Goal: Task Accomplishment & Management: Manage account settings

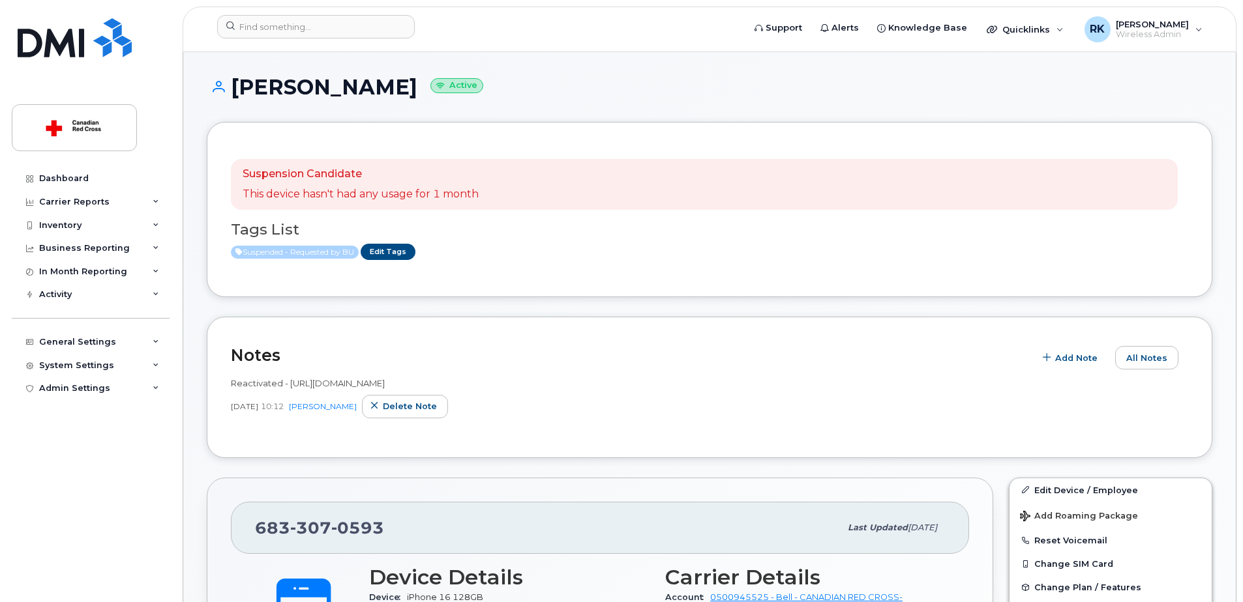
scroll to position [391, 0]
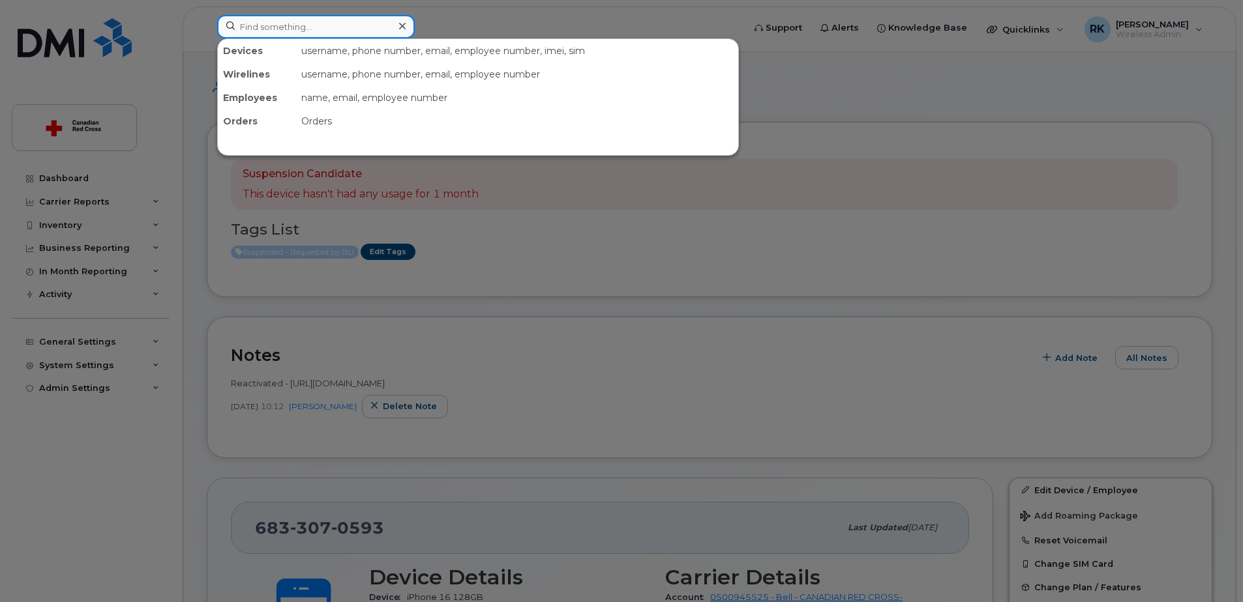
click at [327, 32] on input at bounding box center [316, 26] width 198 height 23
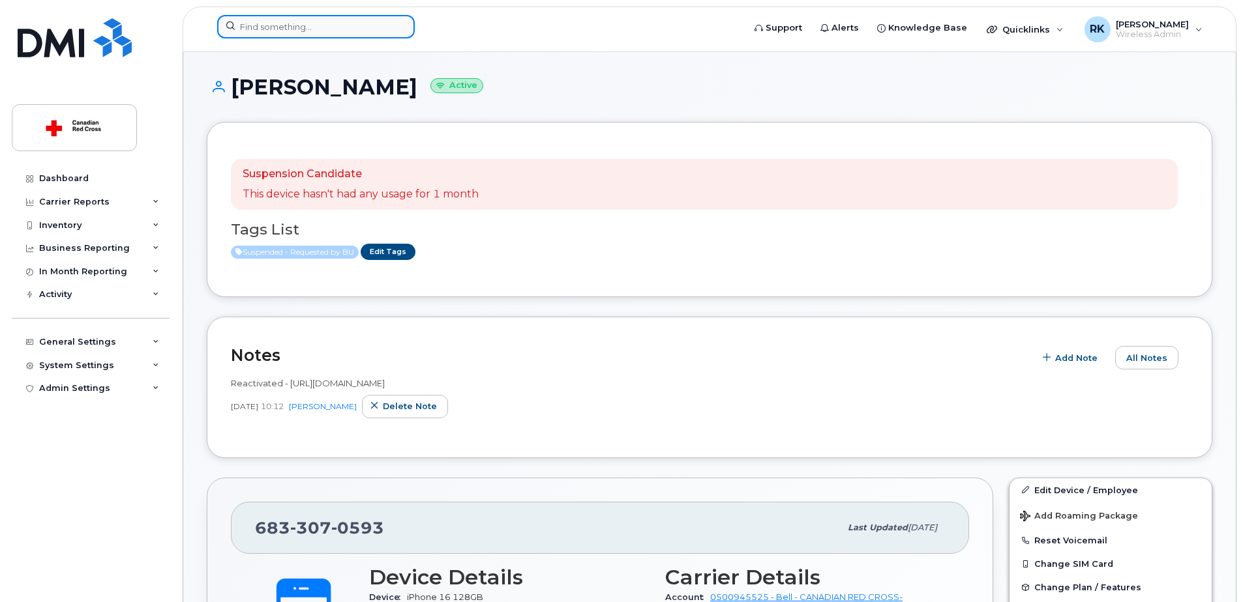
click at [312, 29] on input at bounding box center [316, 26] width 198 height 23
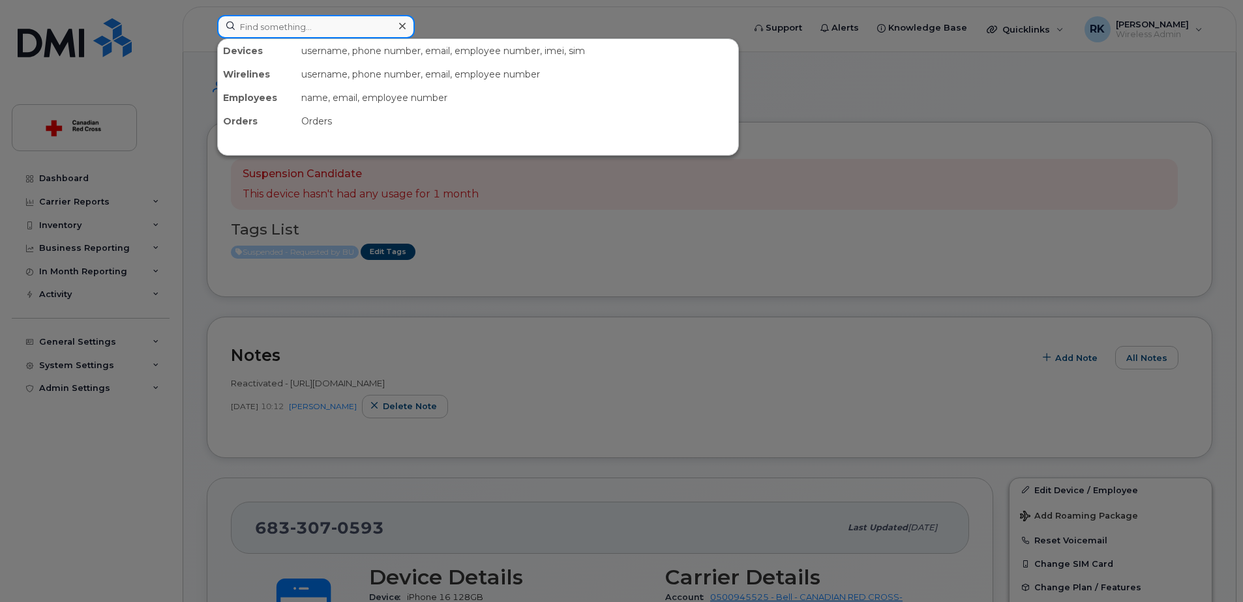
paste input "705-912-0439"
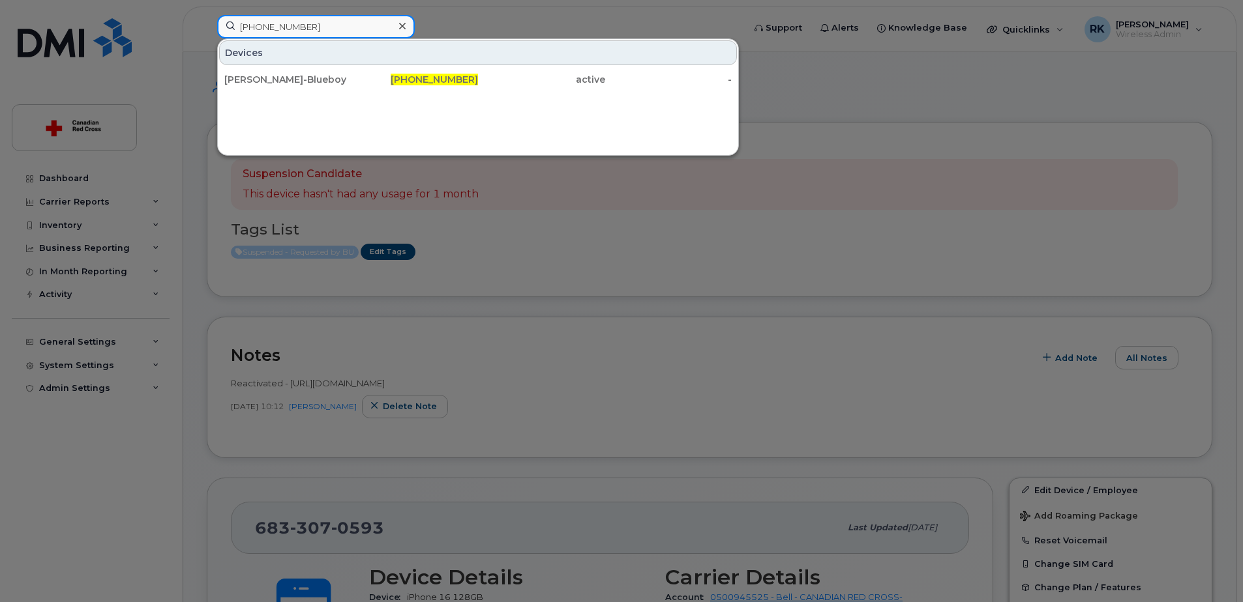
type input "705-912-0439"
click at [511, 55] on div "Devices" at bounding box center [478, 52] width 518 height 25
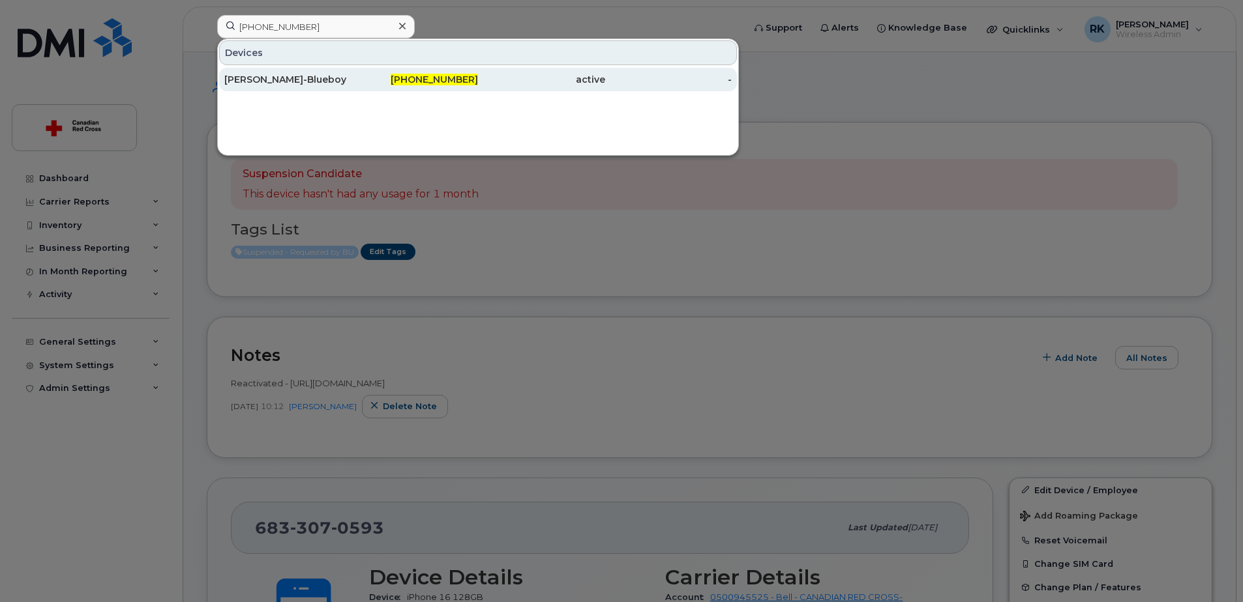
click at [314, 85] on div "Shaneil Linklater-Blueboy" at bounding box center [287, 79] width 127 height 13
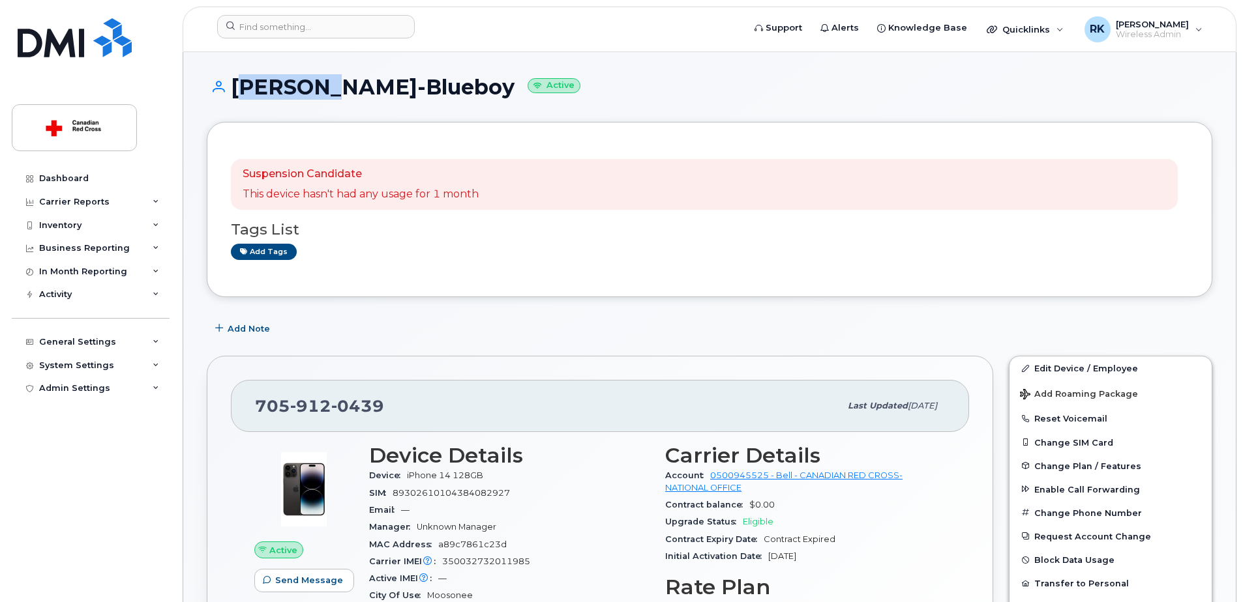
drag, startPoint x: 233, startPoint y: 85, endPoint x: 312, endPoint y: 93, distance: 79.3
click at [312, 93] on h1 "Shaneil Linklater-Blueboy Active" at bounding box center [709, 87] width 1005 height 23
copy h1 "Shaneil"
click at [717, 85] on h1 "Shaneil Linklater-Blueboy Active" at bounding box center [709, 87] width 1005 height 23
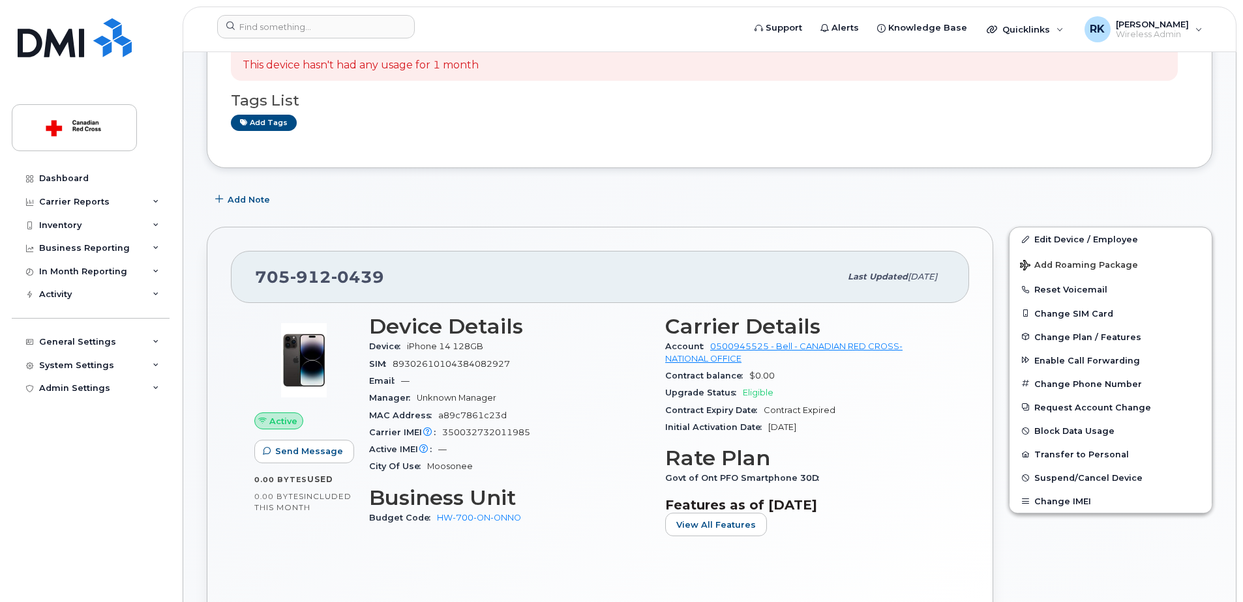
scroll to position [130, 0]
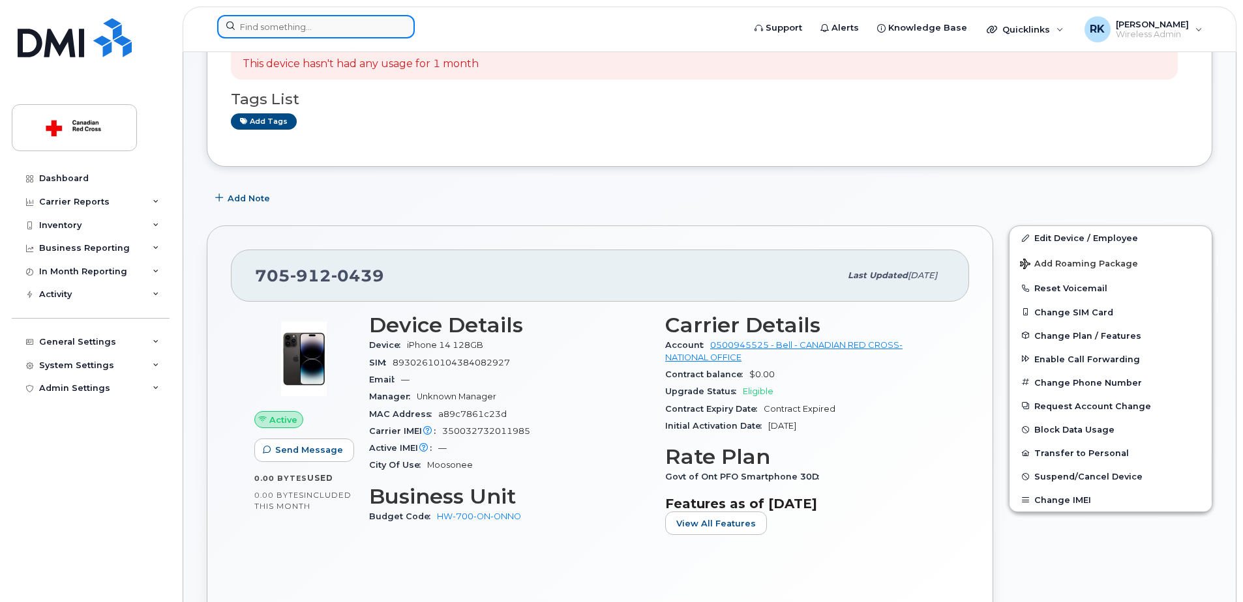
click at [304, 26] on input at bounding box center [316, 26] width 198 height 23
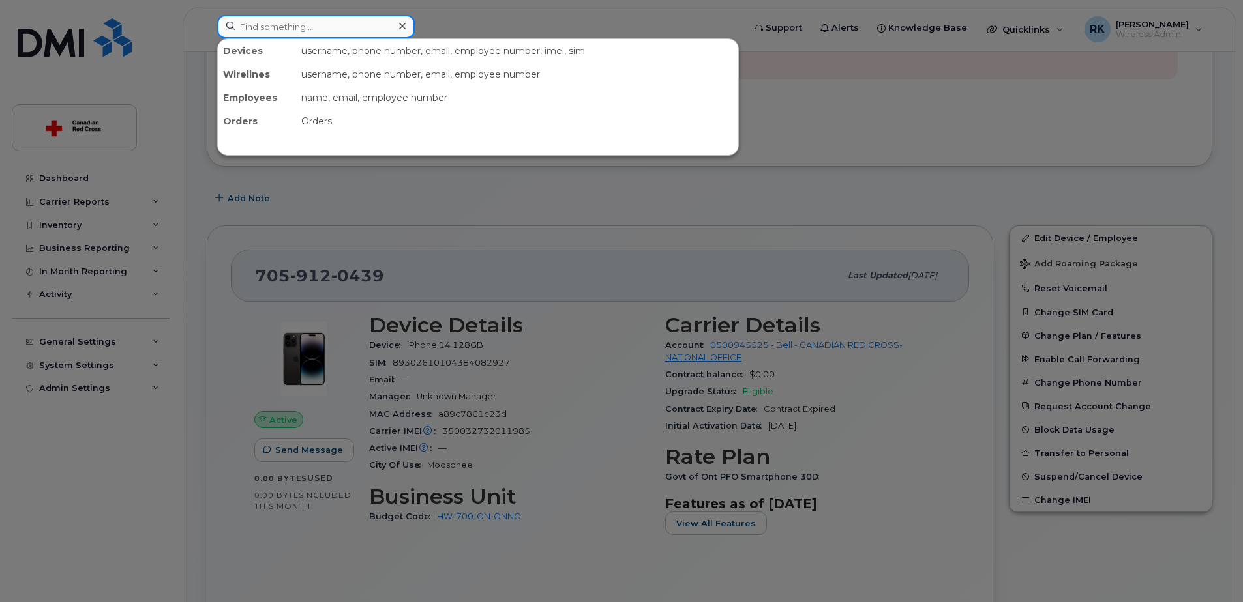
paste input "James Wright"
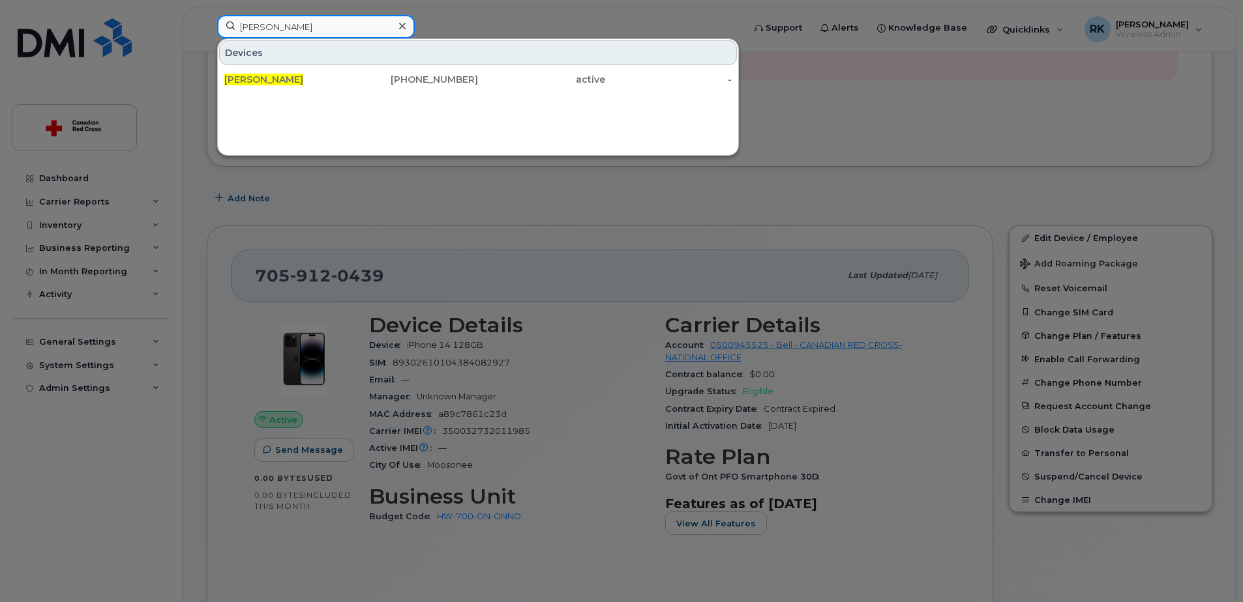
type input "James Wright"
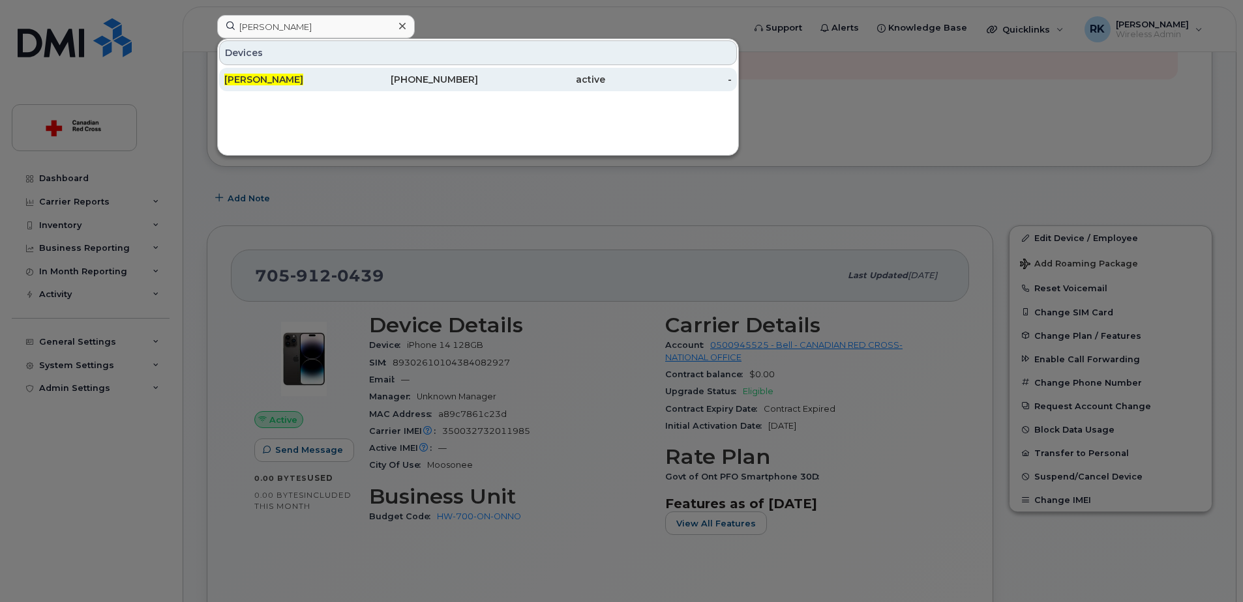
click at [468, 82] on div "204-588-8827" at bounding box center [414, 79] width 127 height 13
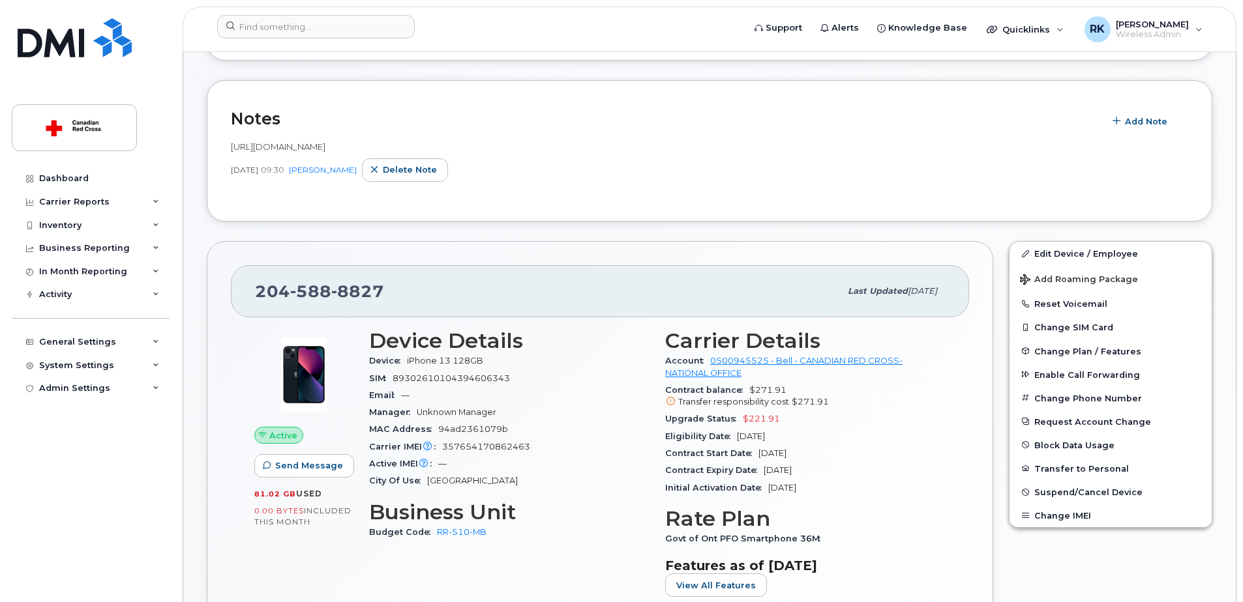
scroll to position [196, 0]
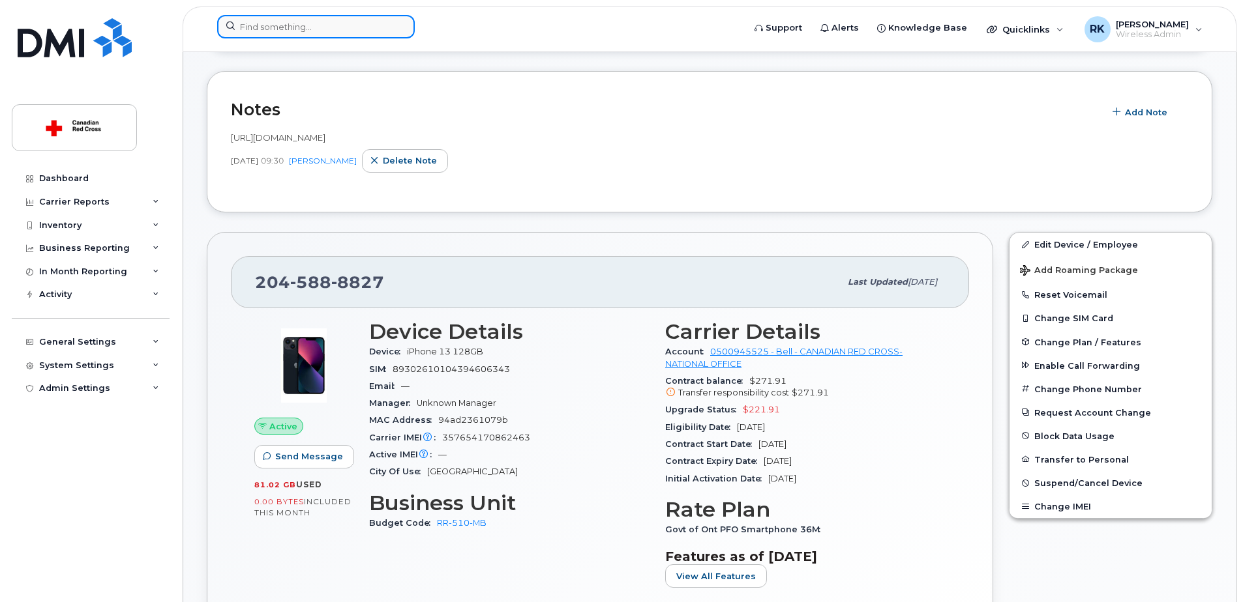
click at [287, 25] on input at bounding box center [316, 26] width 198 height 23
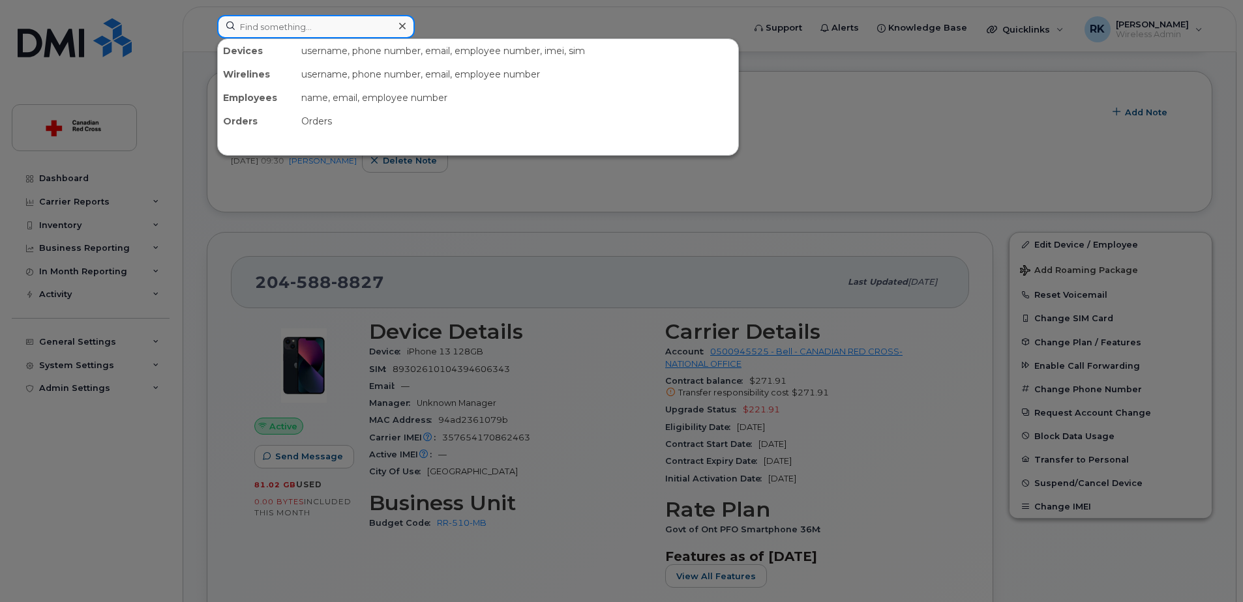
click at [269, 27] on input at bounding box center [316, 26] width 198 height 23
paste input "705-367-6175"
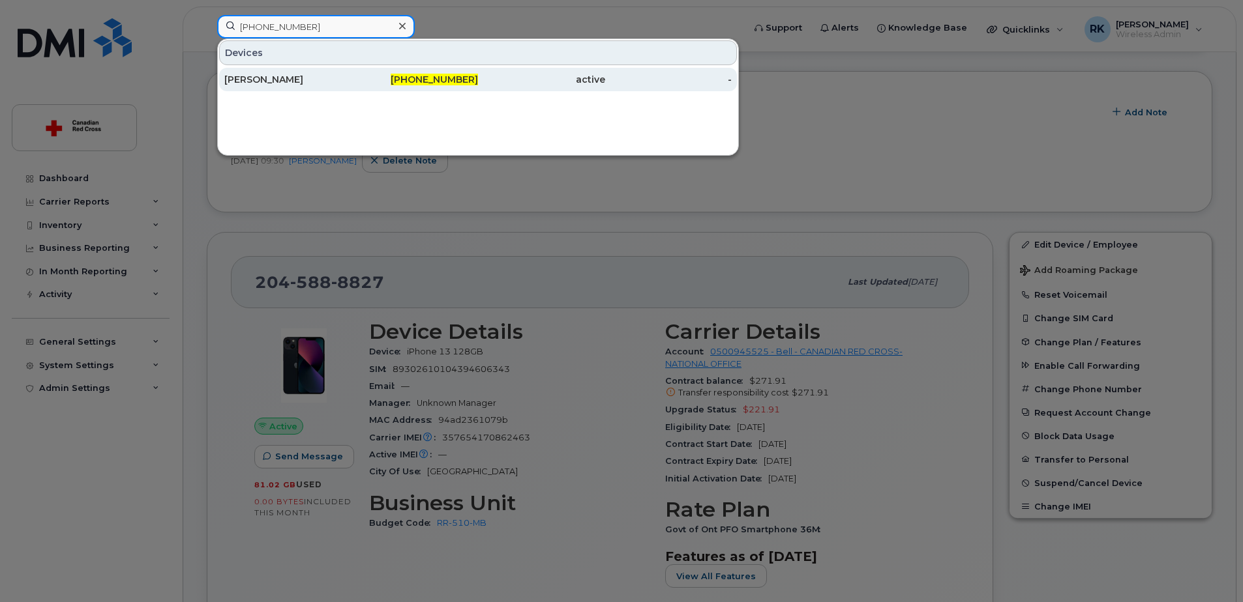
type input "705-367-6175"
click at [300, 72] on div "[PERSON_NAME]" at bounding box center [287, 79] width 127 height 23
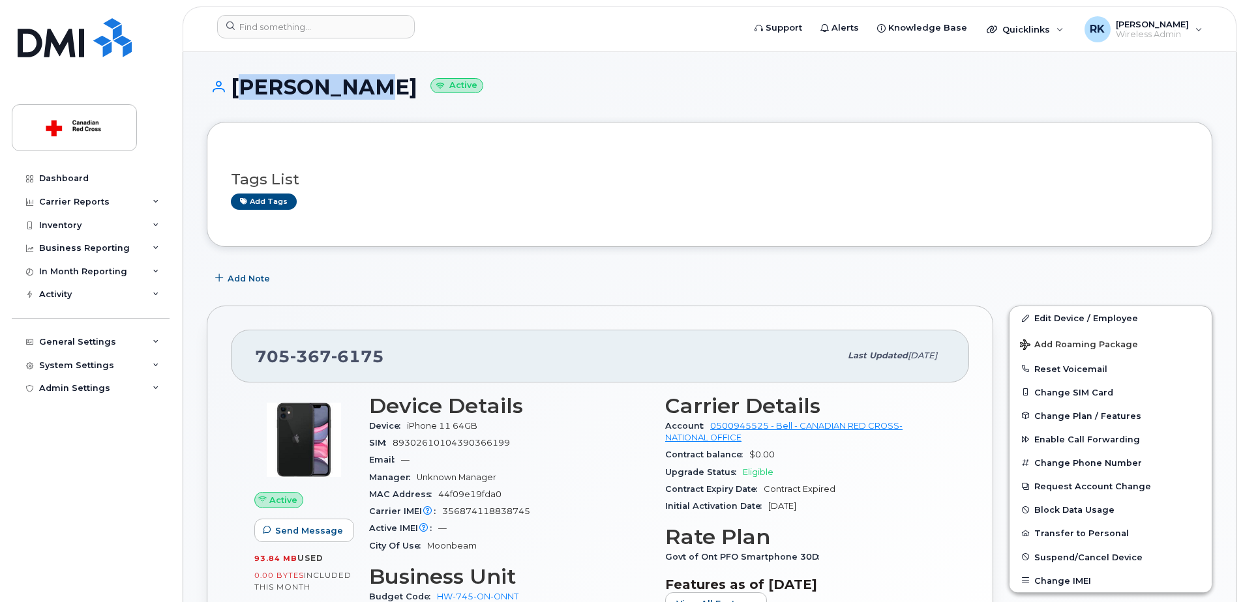
drag, startPoint x: 231, startPoint y: 81, endPoint x: 361, endPoint y: 79, distance: 130.4
click at [361, 79] on h1 "Elena Amos Active" at bounding box center [709, 87] width 1005 height 23
copy h1 "[PERSON_NAME]"
click at [1074, 314] on link "Edit Device / Employee" at bounding box center [1110, 317] width 202 height 23
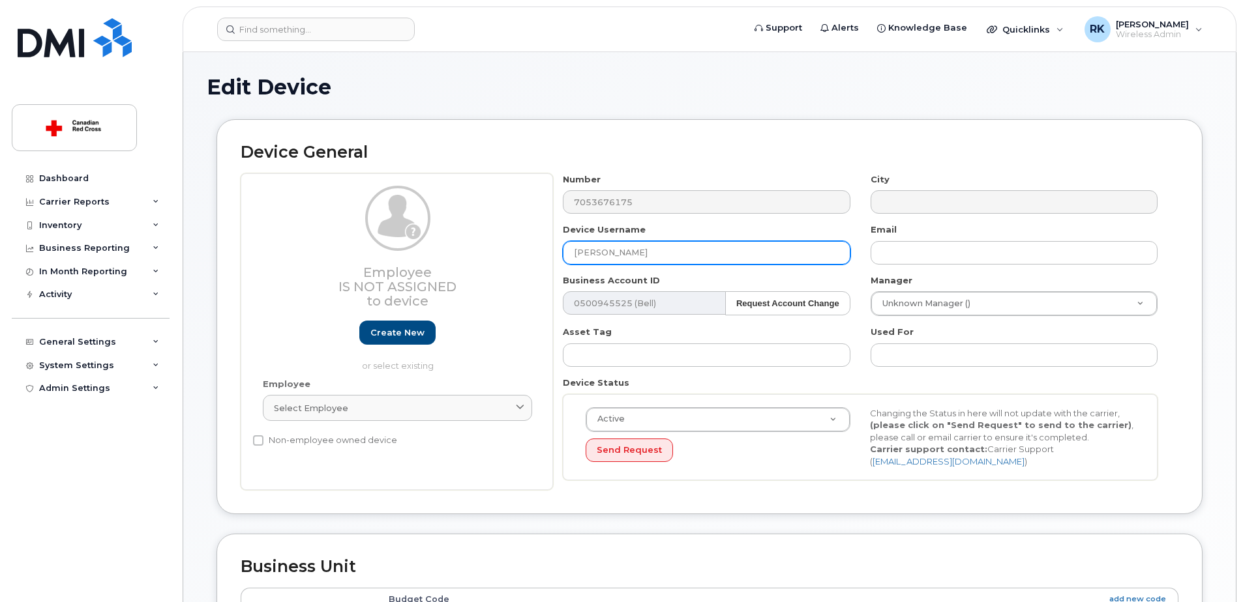
drag, startPoint x: 638, startPoint y: 256, endPoint x: 492, endPoint y: 263, distance: 146.2
click at [492, 263] on div "Employee Is not assigned to device Create new or select existing Employee Selec…" at bounding box center [710, 332] width 938 height 318
paste input "[PERSON_NAME]"
type input "[PERSON_NAME]"
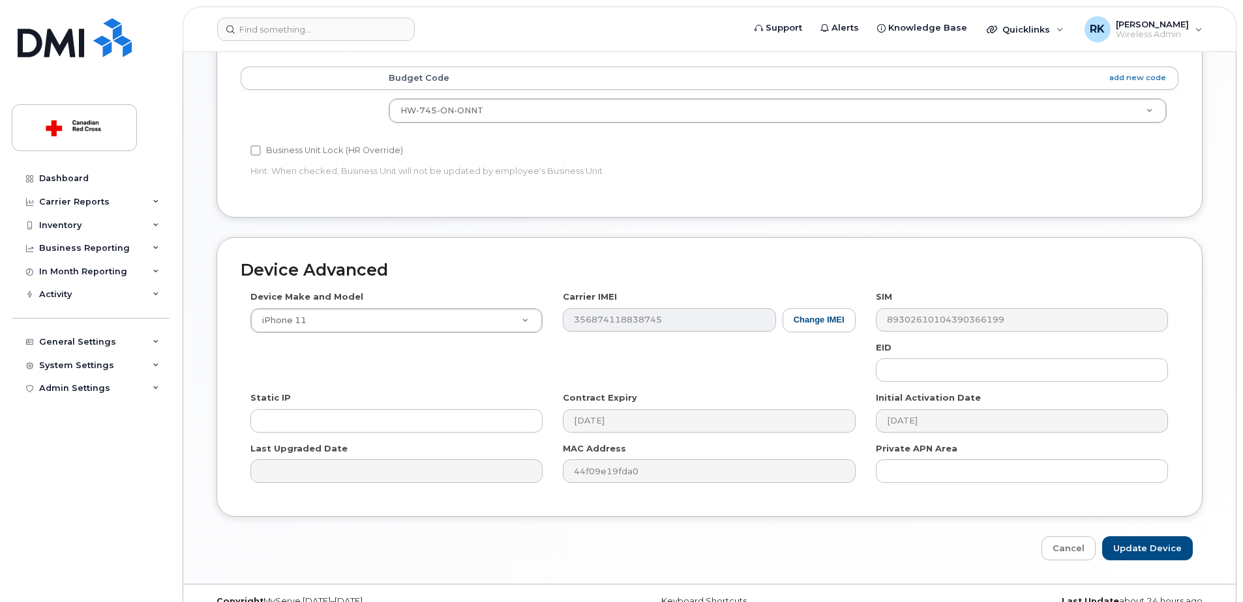
scroll to position [545, 0]
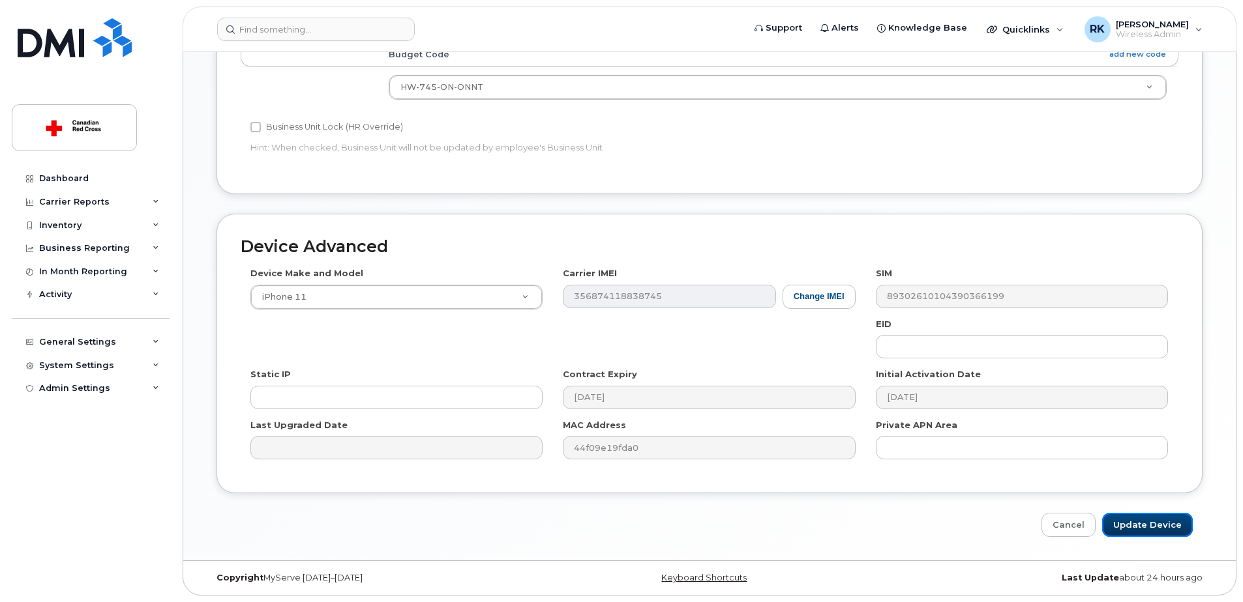
drag, startPoint x: 1165, startPoint y: 527, endPoint x: 1056, endPoint y: 514, distance: 110.3
click at [1165, 527] on input "Update Device" at bounding box center [1147, 525] width 91 height 24
type input "Saving..."
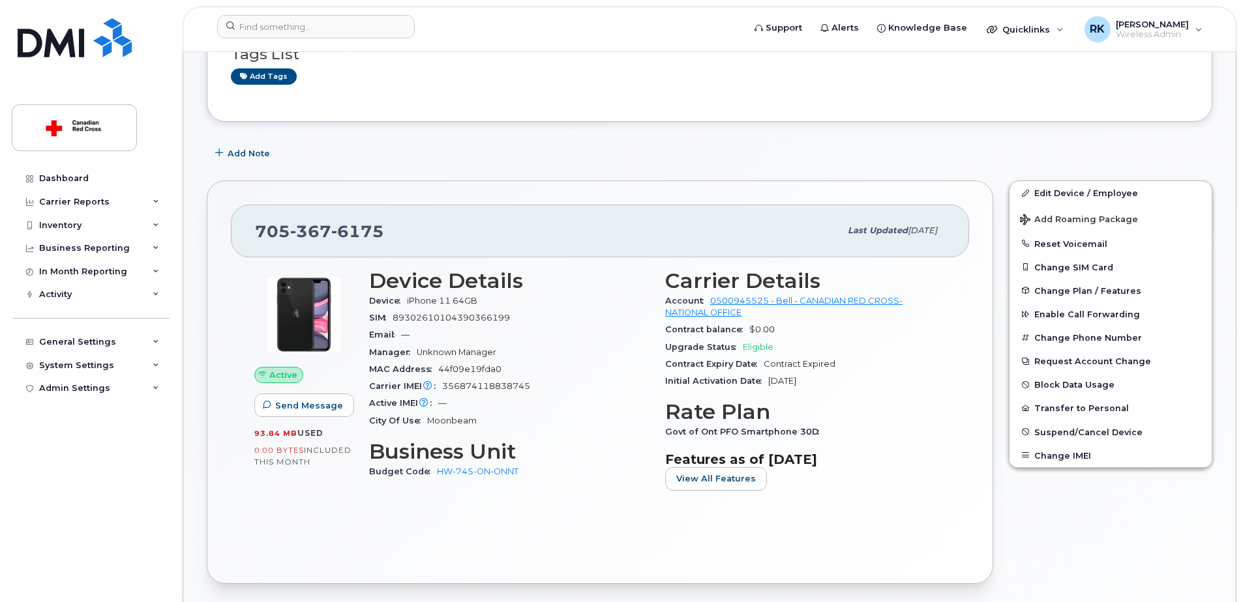
scroll to position [196, 0]
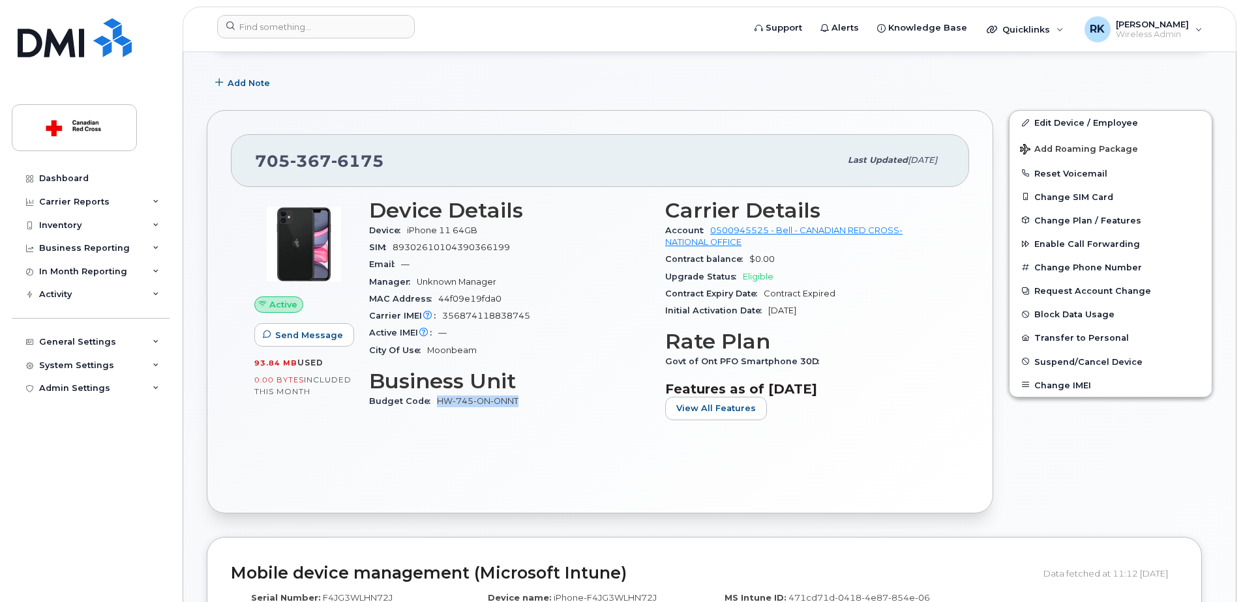
drag, startPoint x: 525, startPoint y: 413, endPoint x: 438, endPoint y: 402, distance: 87.4
click at [438, 402] on div "Device Details Device iPhone 11 64GB SIM 89302610104390366199 Email — Manager U…" at bounding box center [509, 315] width 296 height 248
copy link "HW-745-ON-ONNT"
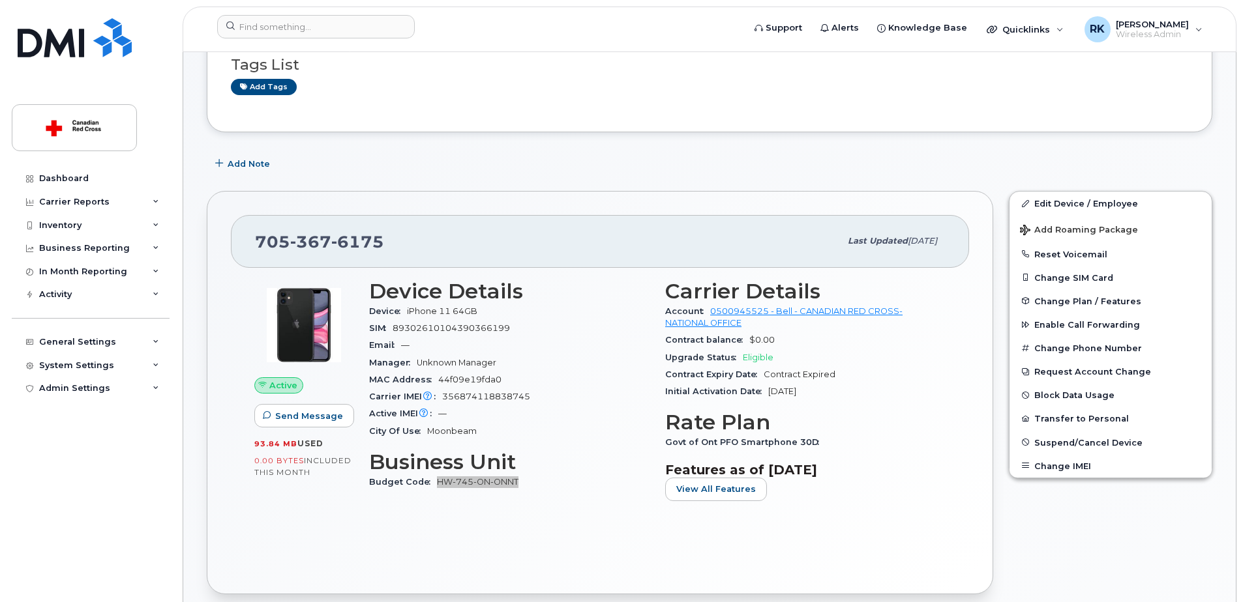
scroll to position [0, 0]
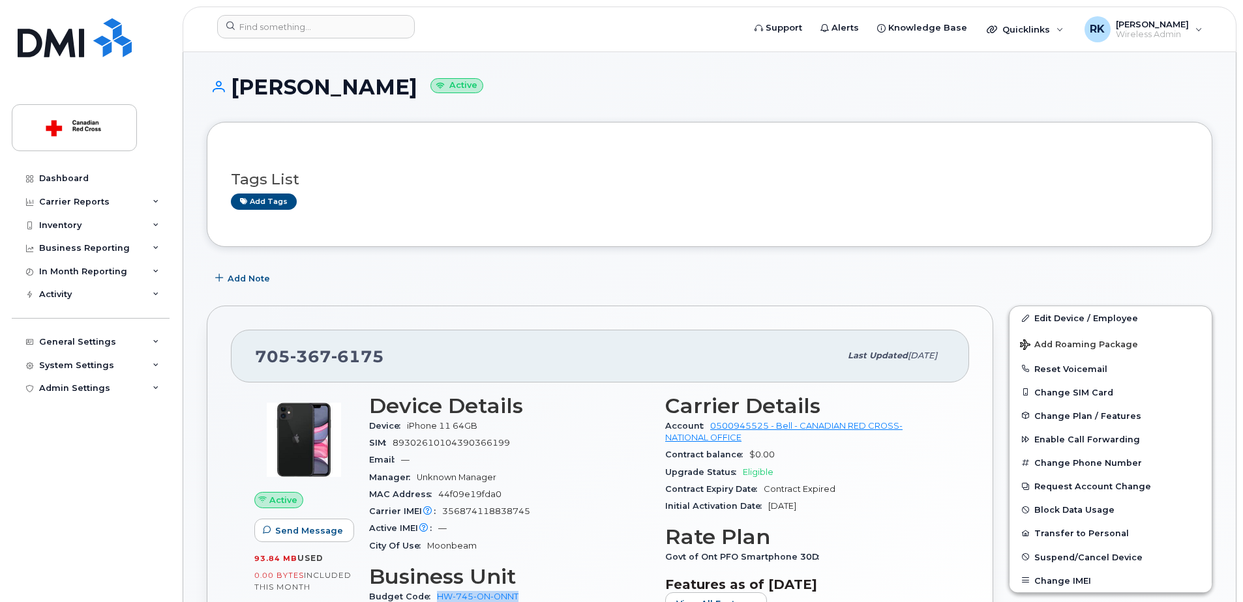
drag, startPoint x: 235, startPoint y: 87, endPoint x: 467, endPoint y: 87, distance: 232.1
click at [467, 87] on h1 "[PERSON_NAME] Active" at bounding box center [709, 87] width 1005 height 23
copy h1 "[PERSON_NAME]"
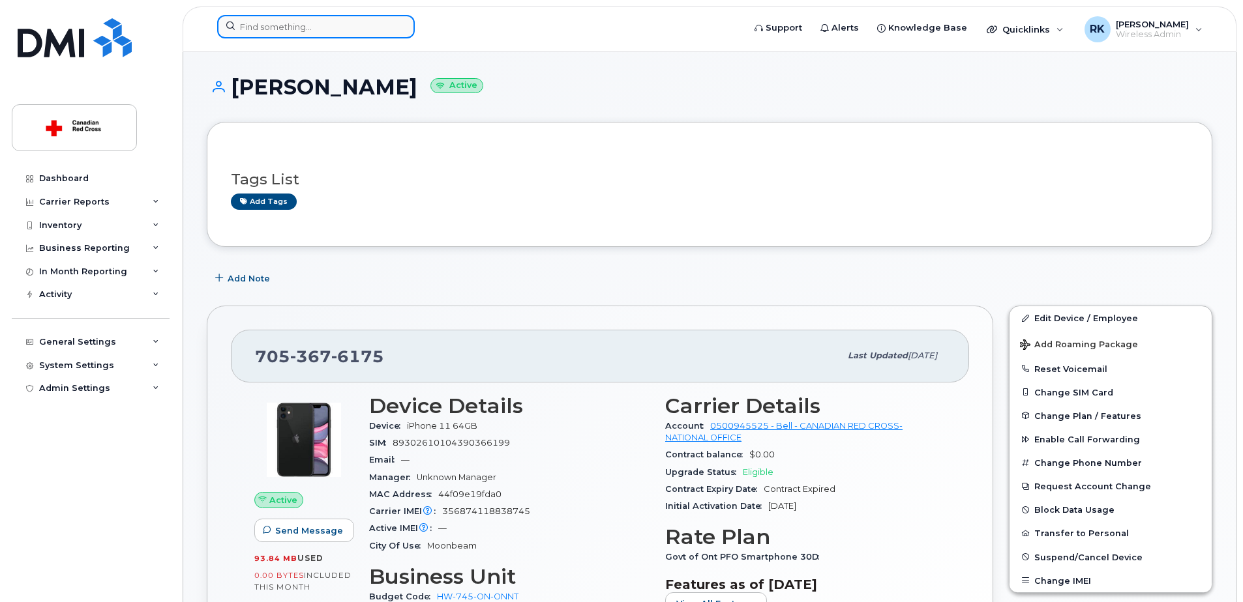
click at [283, 31] on input at bounding box center [316, 26] width 198 height 23
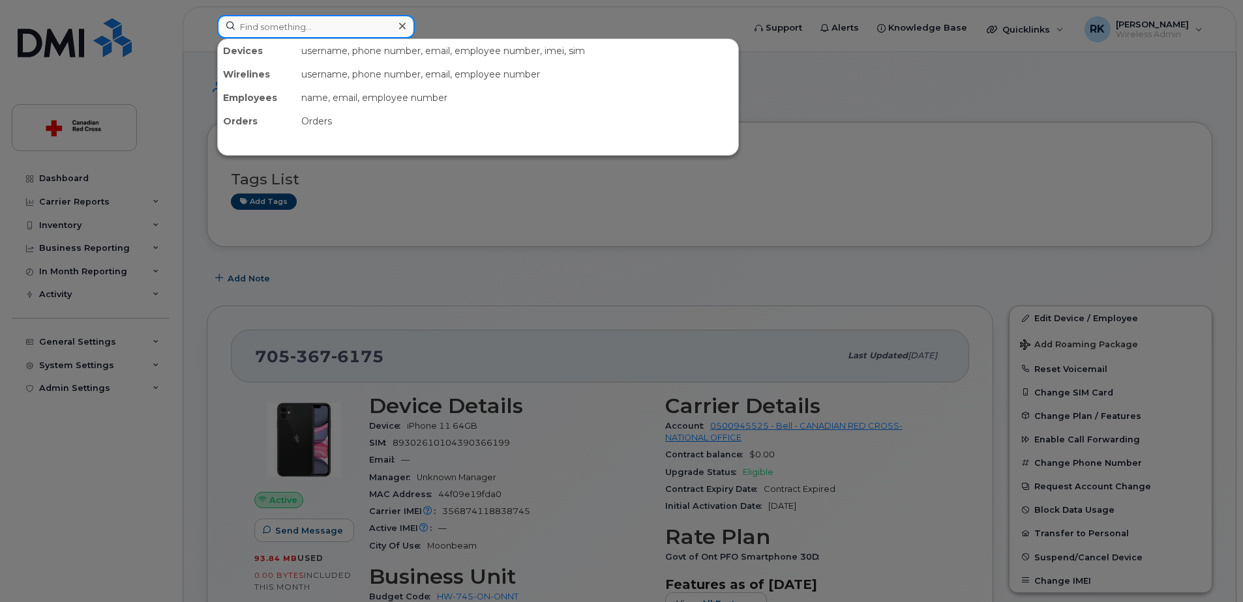
paste input "683-307-0593"
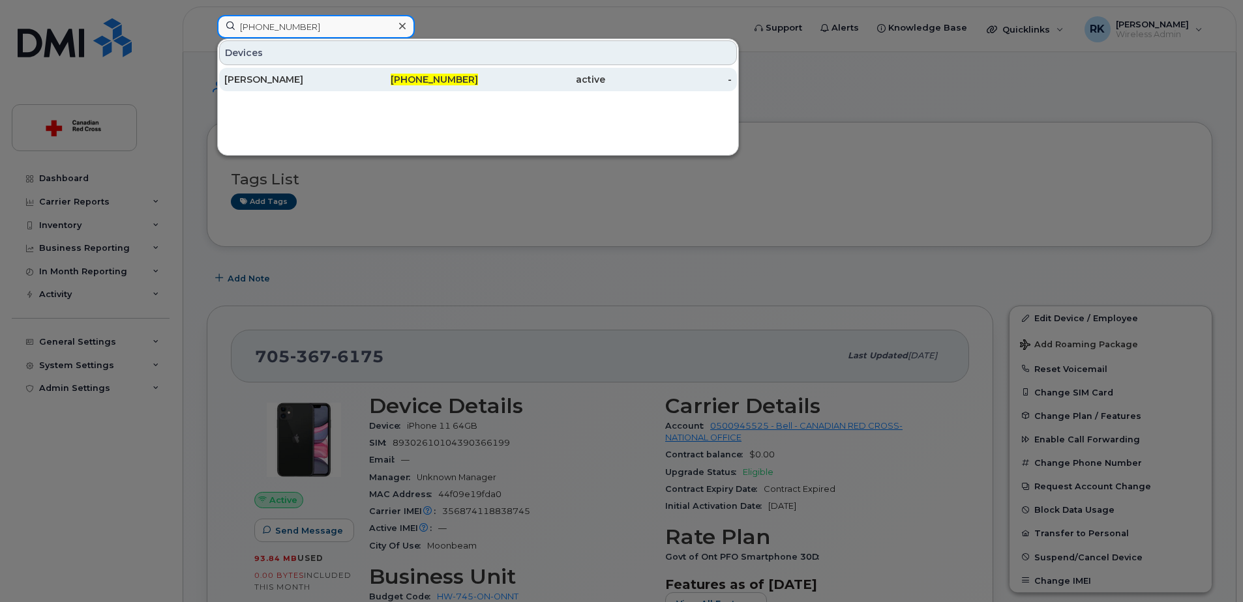
type input "683-307-0593"
click at [257, 73] on div "[PERSON_NAME]" at bounding box center [287, 79] width 127 height 23
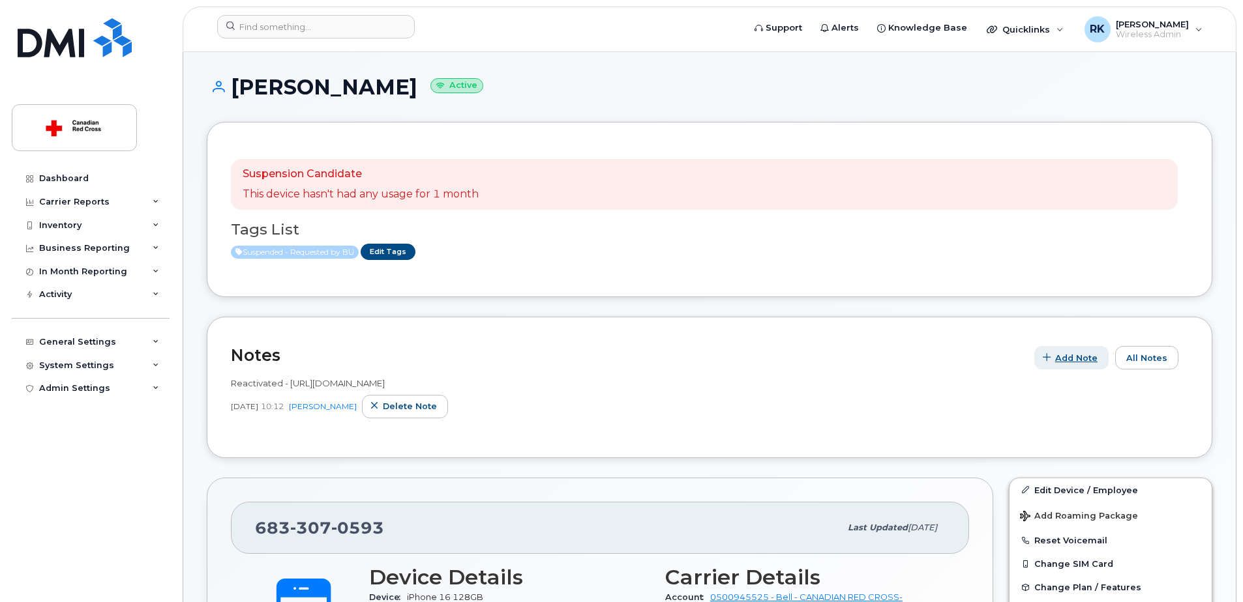
click at [1076, 356] on span "Add Note" at bounding box center [1076, 358] width 42 height 12
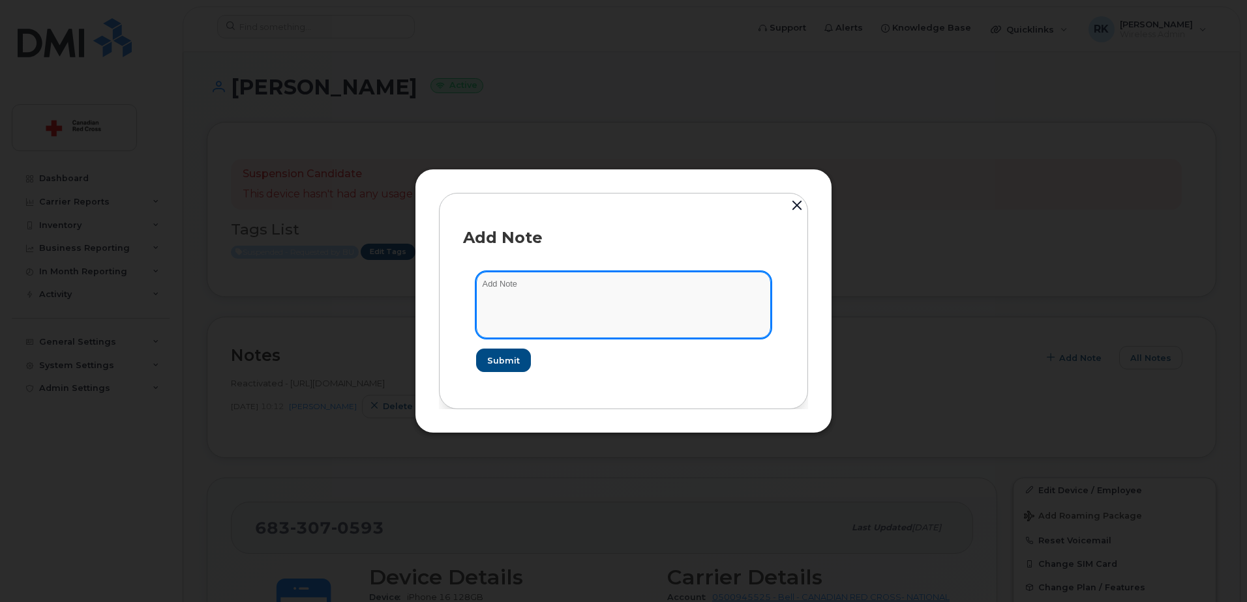
click at [667, 308] on textarea at bounding box center [623, 305] width 295 height 66
click at [563, 274] on textarea "Suspended -" at bounding box center [623, 305] width 295 height 66
paste textarea "[URL][DOMAIN_NAME]"
type textarea "Suspended - [URL][DOMAIN_NAME]"
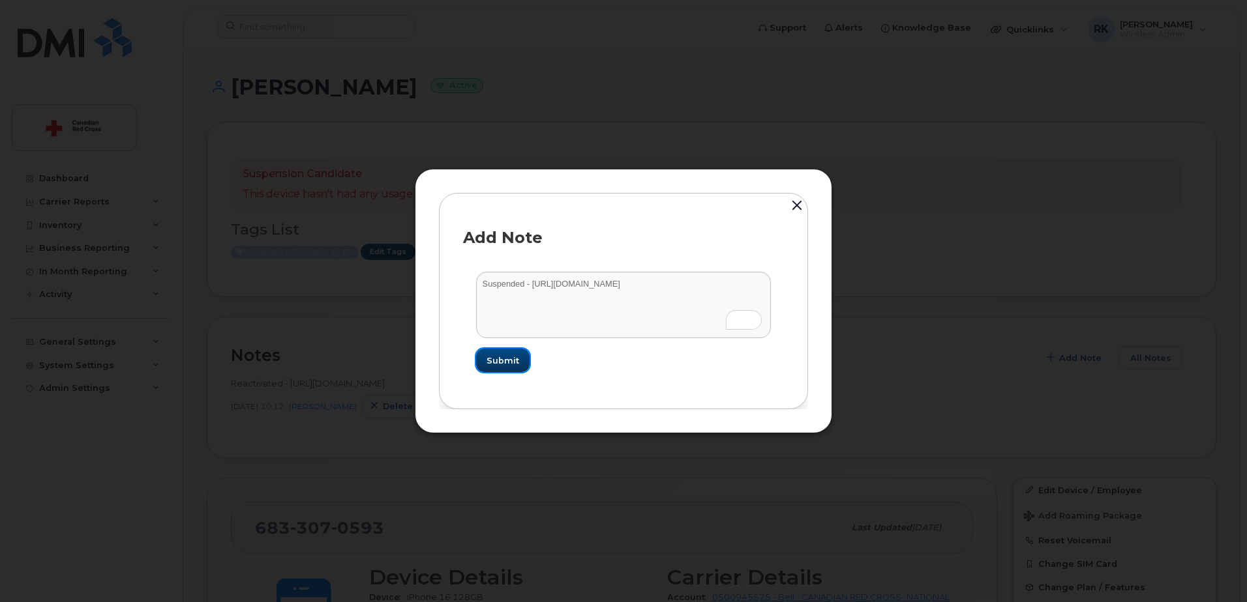
click at [500, 359] on span "Submit" at bounding box center [502, 361] width 33 height 12
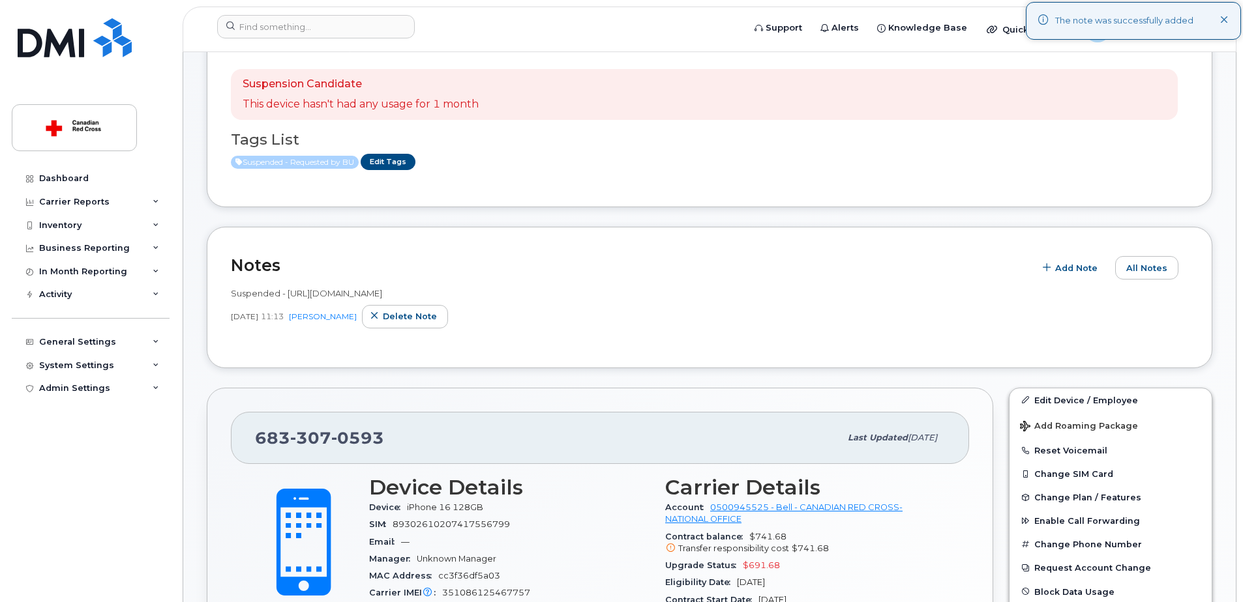
scroll to position [261, 0]
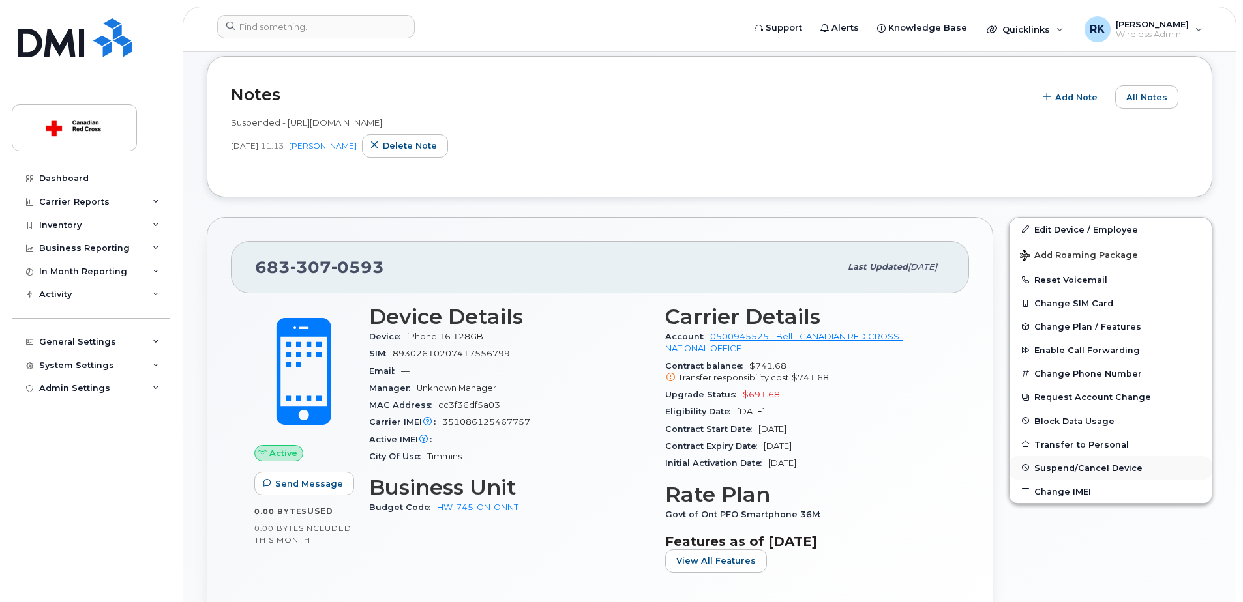
click at [1078, 464] on span "Suspend/Cancel Device" at bounding box center [1088, 468] width 108 height 10
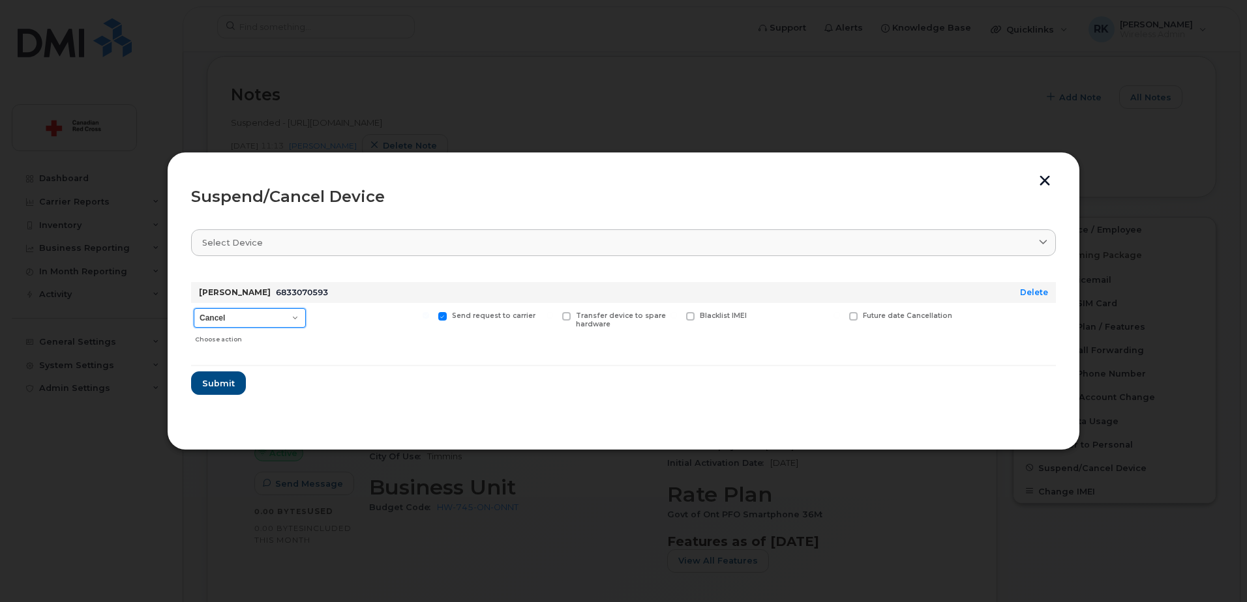
click at [244, 314] on select "Cancel Suspend - Extend Suspension Suspend - Reduced Rate Suspend - Full Rate S…" at bounding box center [250, 318] width 112 height 20
select select "[object Object]"
click at [194, 308] on select "Cancel Suspend - Extend Suspension Suspend - Reduced Rate Suspend - Full Rate S…" at bounding box center [250, 318] width 112 height 20
click at [219, 386] on span "Submit" at bounding box center [217, 383] width 33 height 12
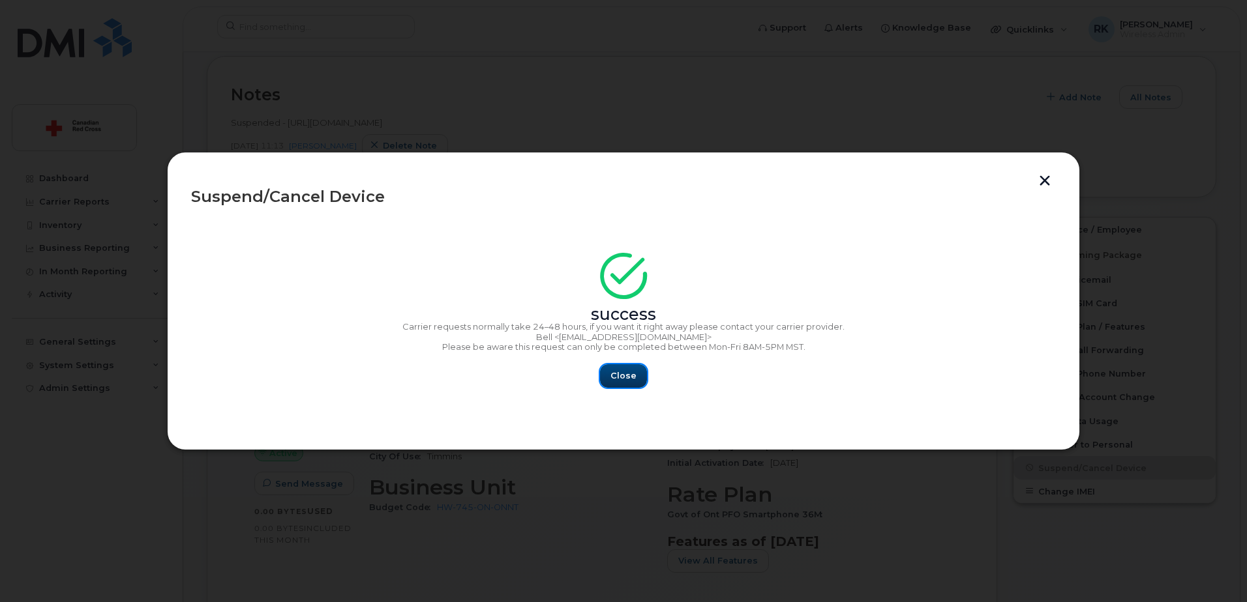
click at [615, 379] on span "Close" at bounding box center [623, 376] width 26 height 12
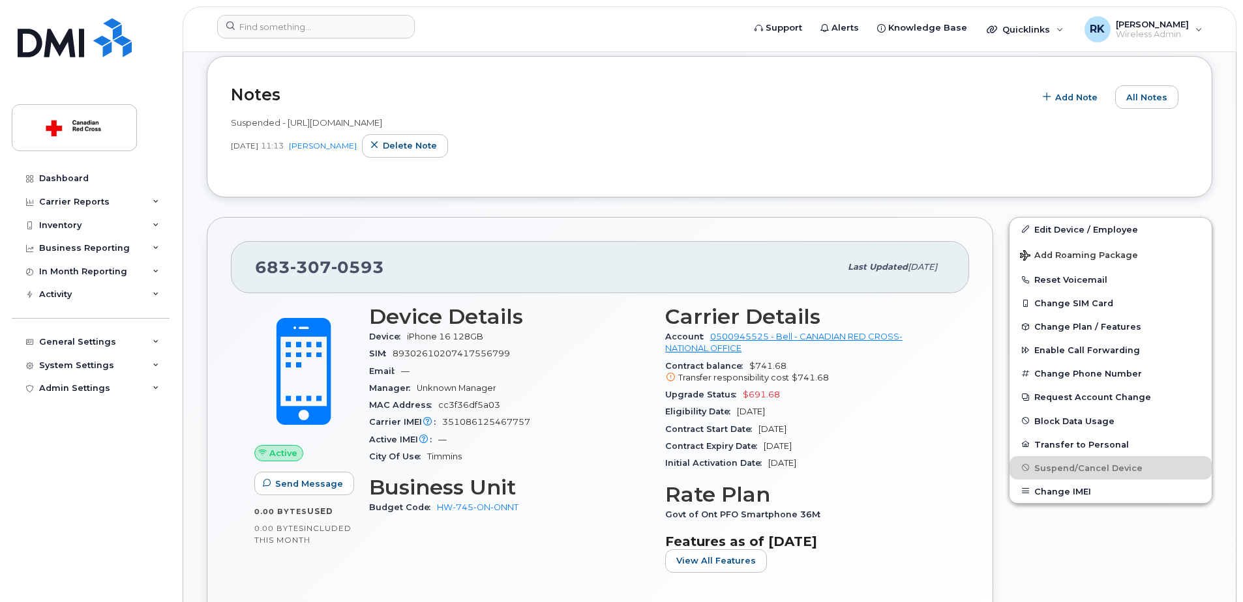
click at [339, 269] on span "0593" at bounding box center [357, 268] width 53 height 20
copy span "683 307 0593"
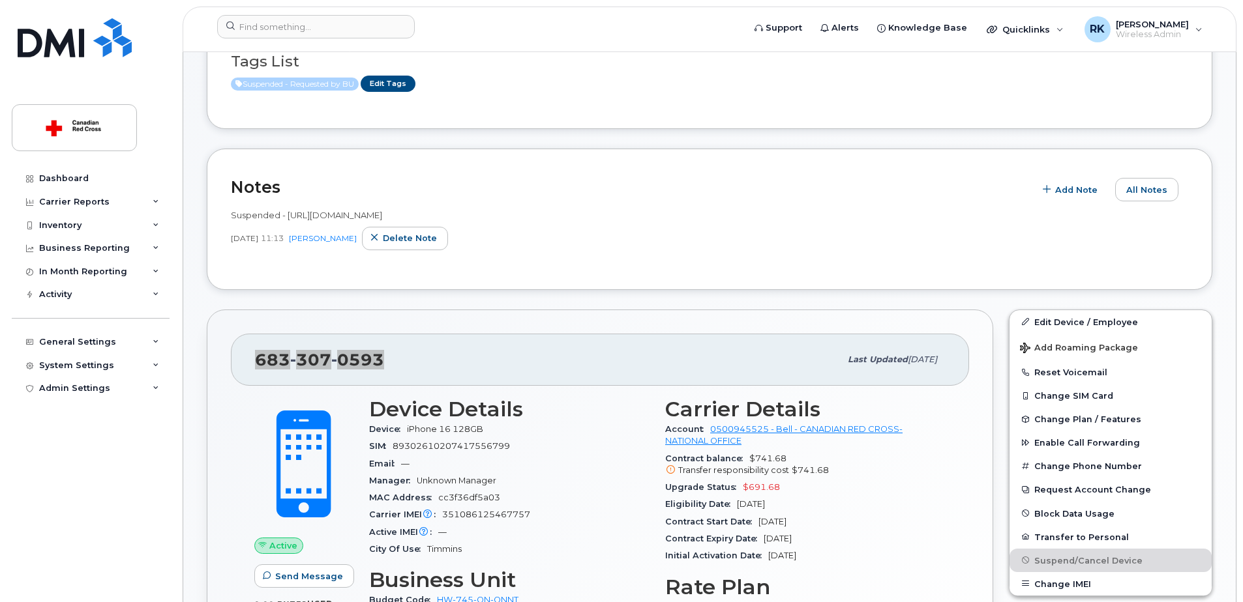
scroll to position [0, 0]
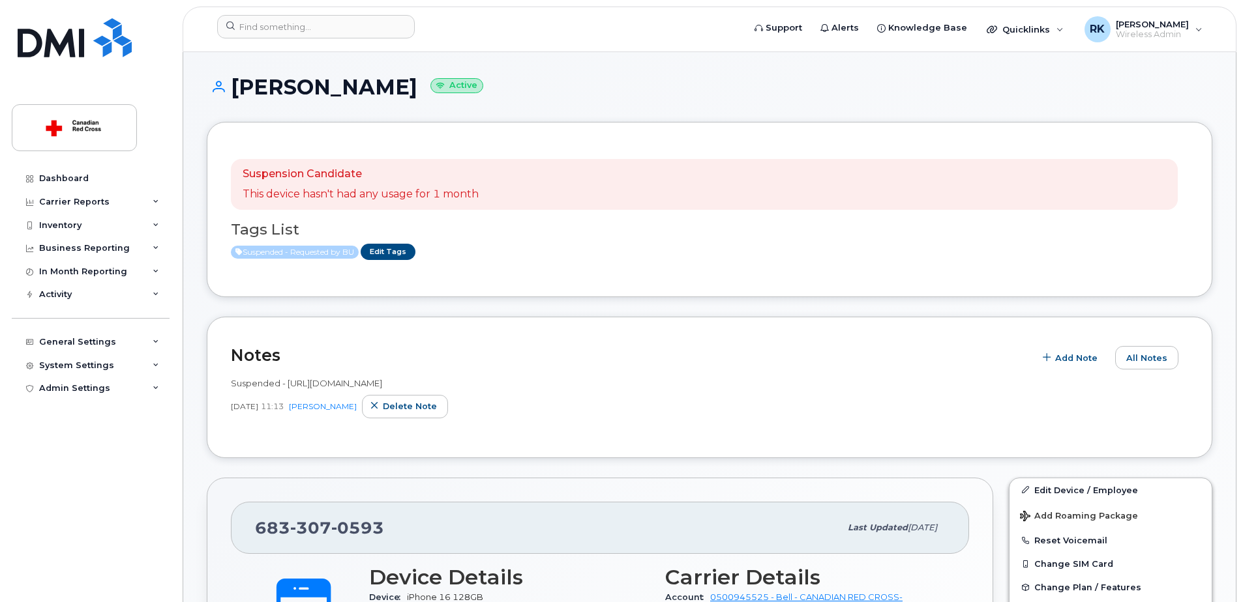
click at [289, 89] on h1 "Melanie Deschatelets Active" at bounding box center [709, 87] width 1005 height 23
copy h1 "Melanie Deschatelets"
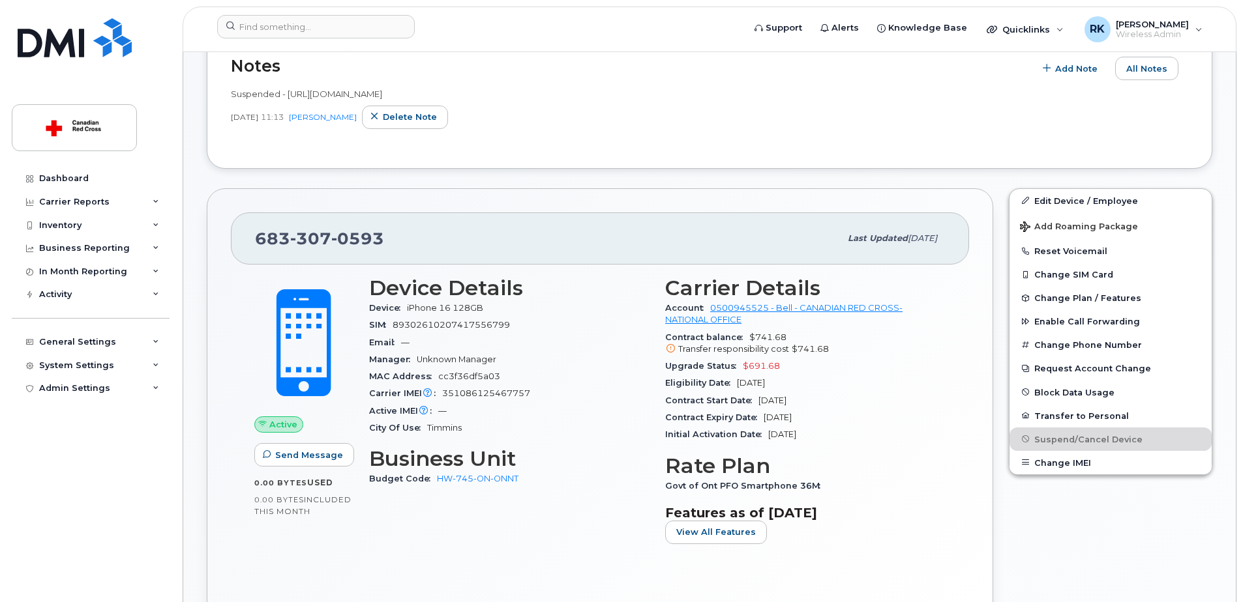
scroll to position [326, 0]
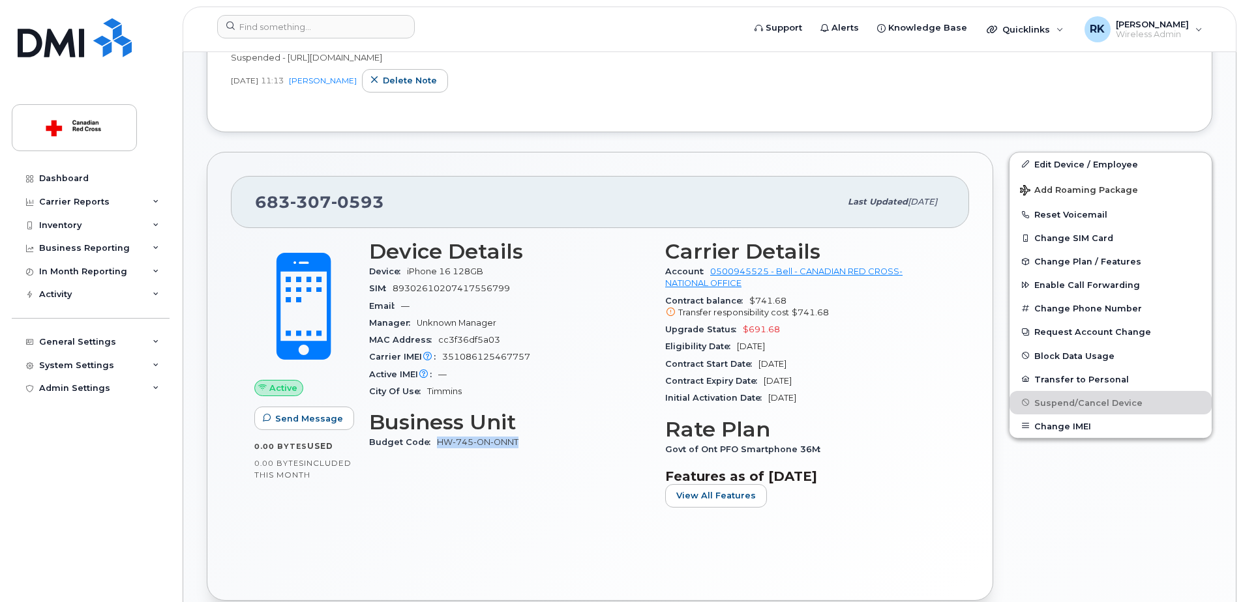
drag, startPoint x: 538, startPoint y: 445, endPoint x: 437, endPoint y: 443, distance: 100.4
click at [437, 443] on div "Budget Code HW-745-ON-ONNT" at bounding box center [509, 442] width 280 height 17
copy link "HW-745-ON-ONNT"
click at [432, 189] on div "683 307 0593" at bounding box center [547, 201] width 585 height 27
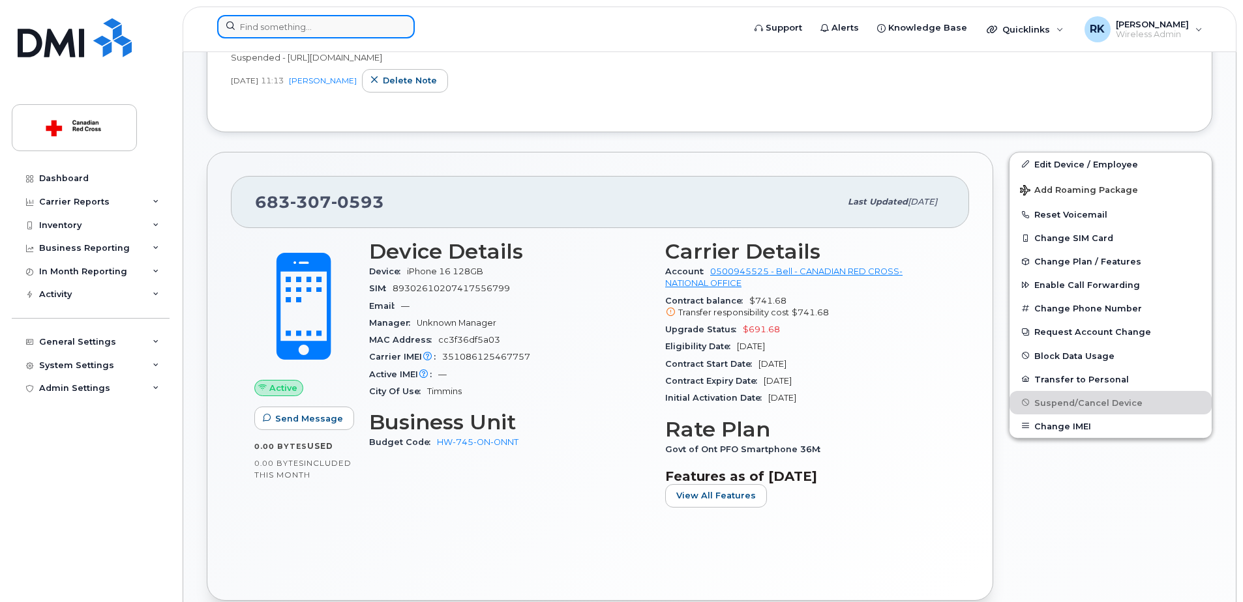
click at [257, 26] on input at bounding box center [316, 26] width 198 height 23
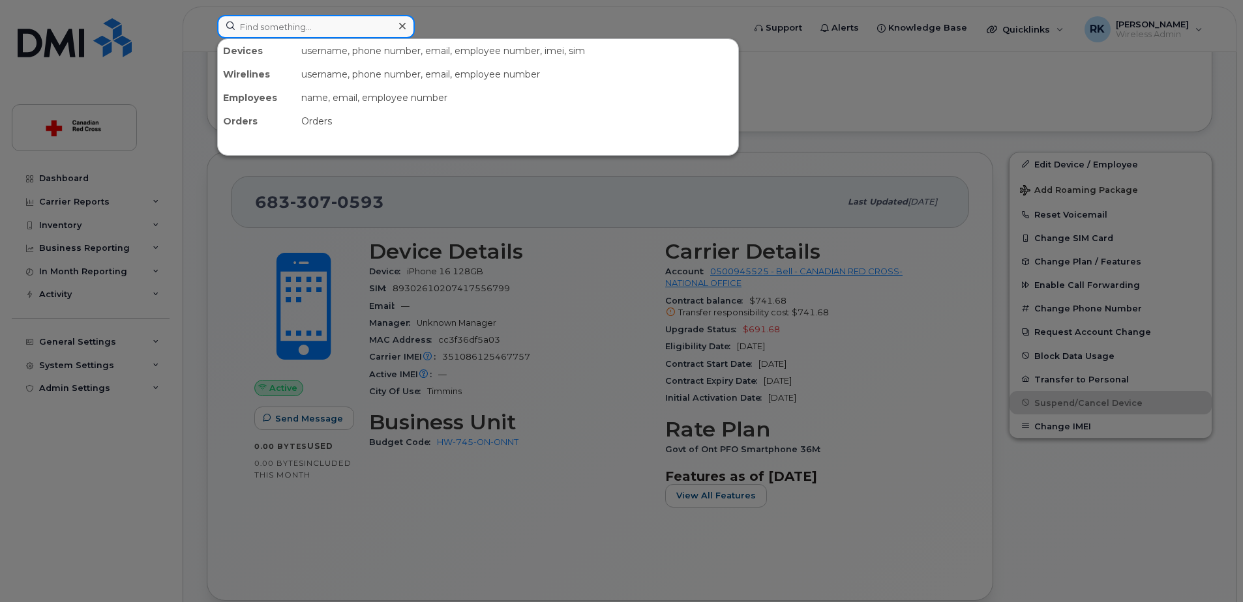
paste input "705-367-6175"
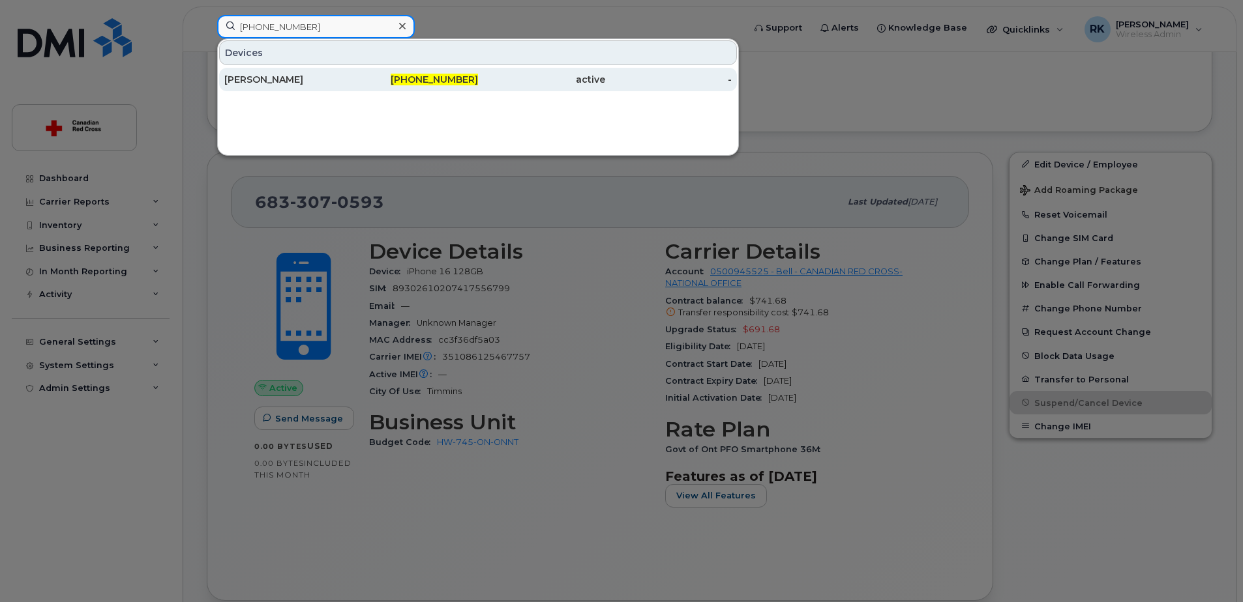
type input "705-367-6175"
click at [261, 72] on div "Melanie Deschatelets" at bounding box center [287, 79] width 127 height 23
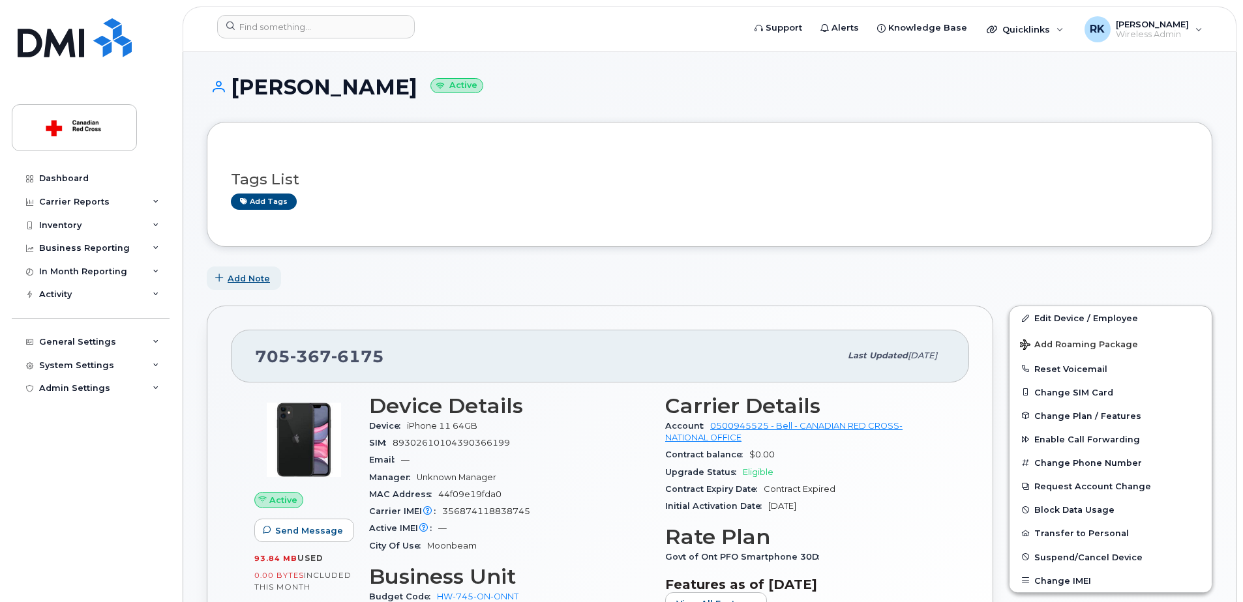
click at [246, 274] on span "Add Note" at bounding box center [249, 279] width 42 height 12
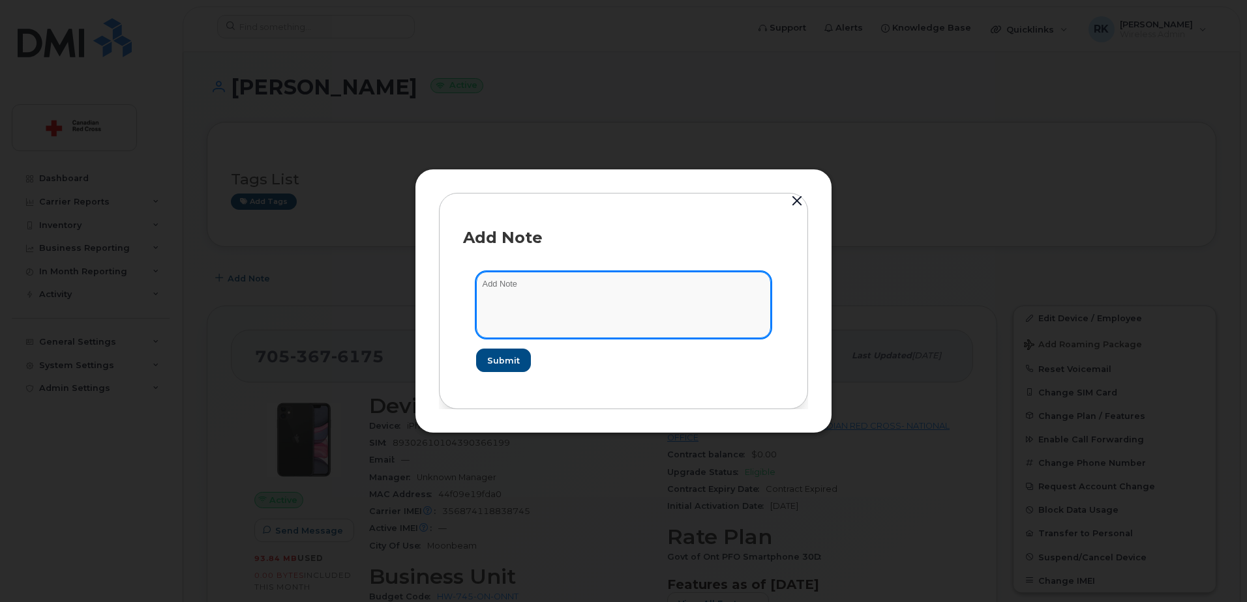
click at [519, 278] on textarea at bounding box center [623, 305] width 295 height 66
click at [533, 281] on textarea "Activated:" at bounding box center [623, 305] width 295 height 66
paste textarea "https://crcssupport.atlassian.net/browse/IS-165804"
type textarea "Activated: https://crcssupport.atlassian.net/browse/IS-165804"
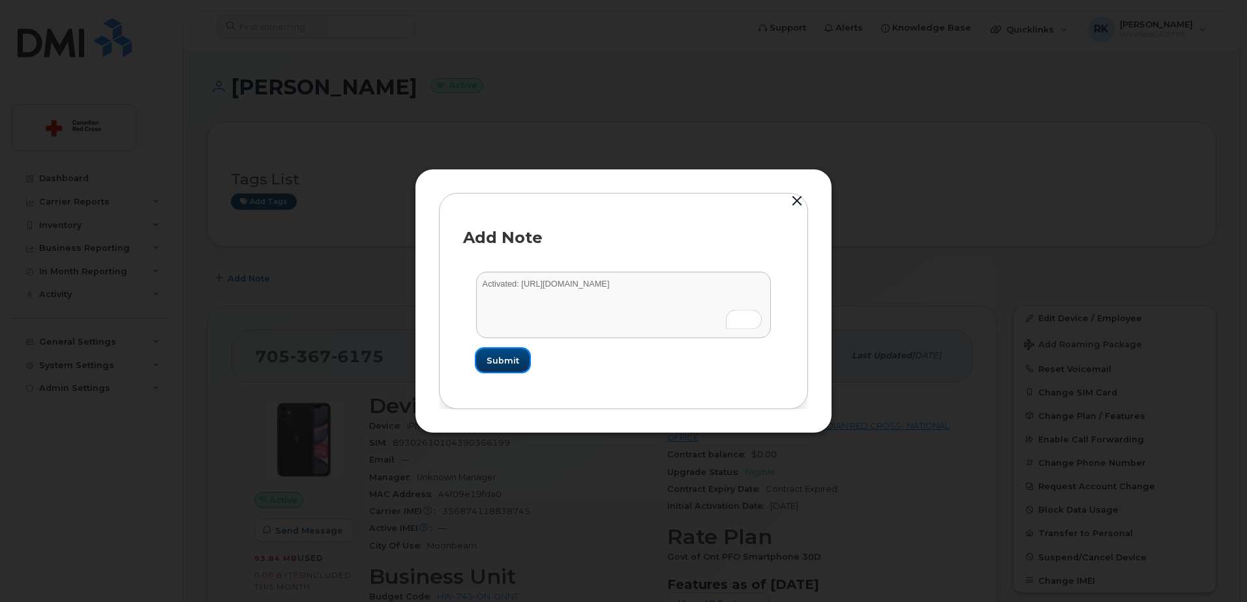
click at [514, 362] on span "Submit" at bounding box center [502, 361] width 33 height 12
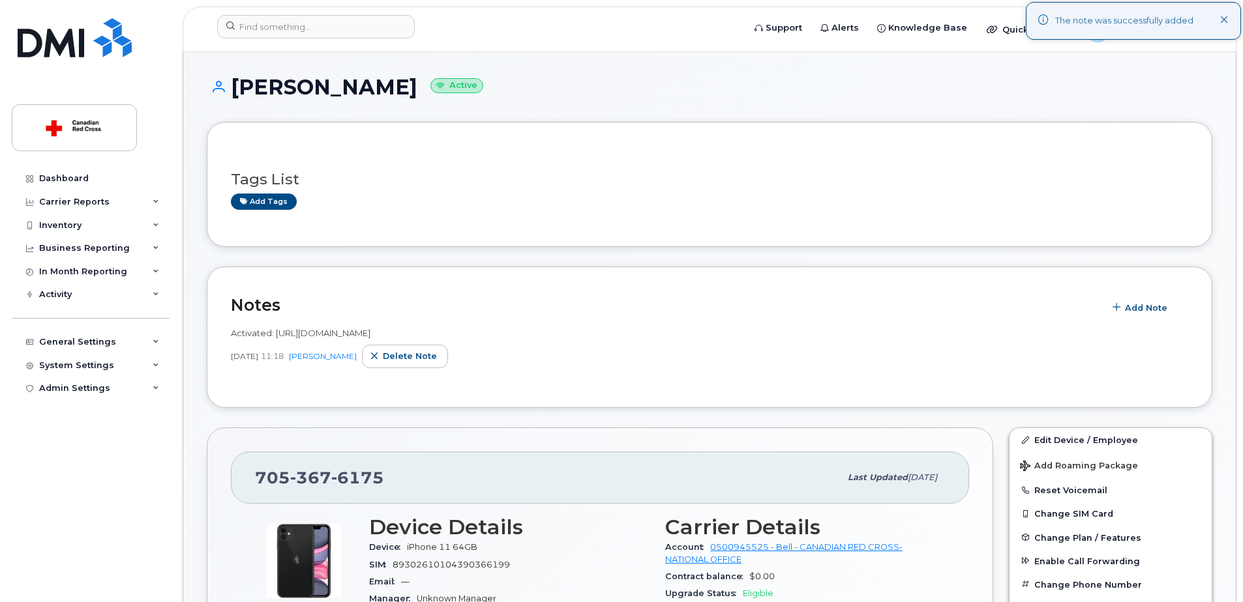
click at [658, 81] on h1 "Melanie Deschatelets Active" at bounding box center [709, 87] width 1005 height 23
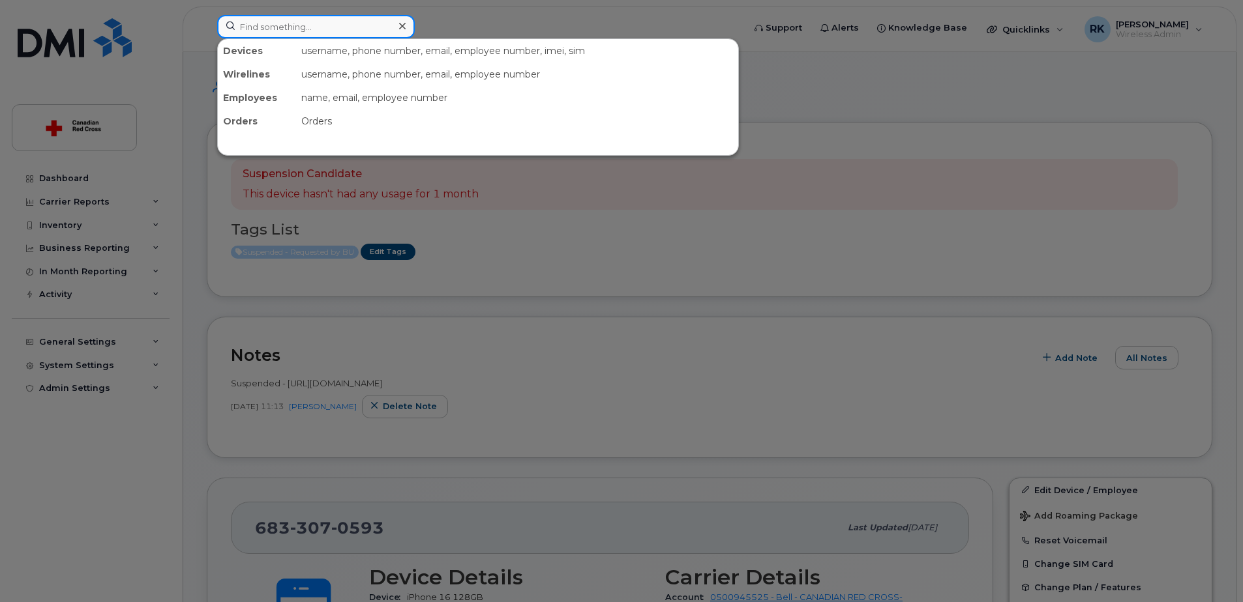
click at [305, 35] on input at bounding box center [316, 26] width 198 height 23
paste input "[PHONE_NUMBER]"
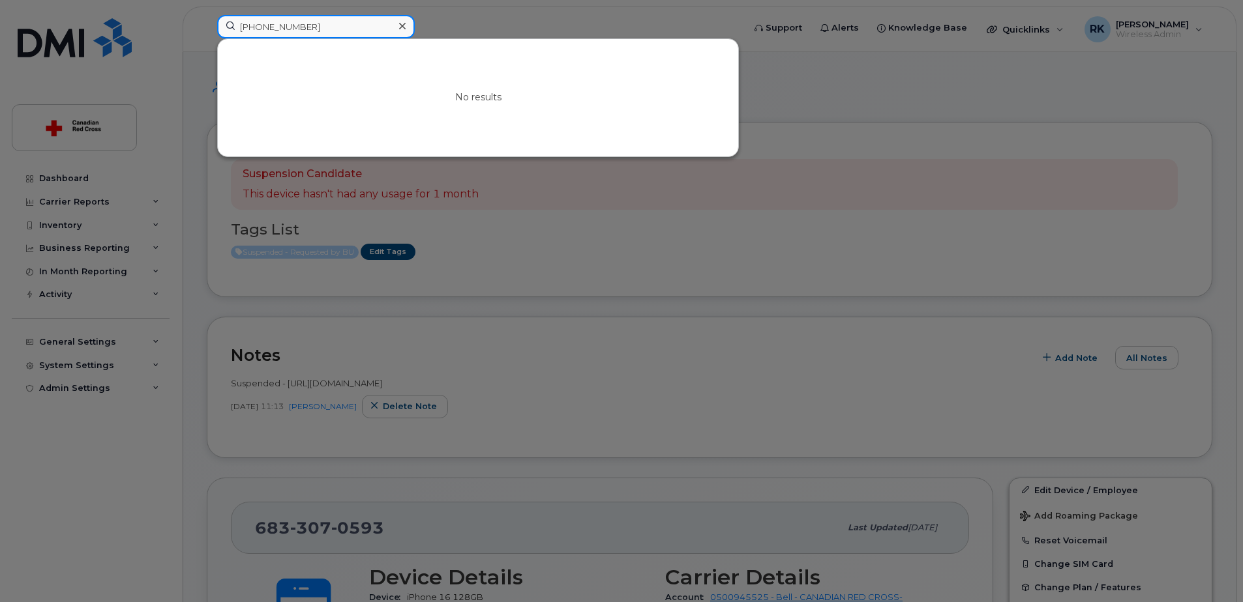
drag, startPoint x: 259, startPoint y: 27, endPoint x: 110, endPoint y: 49, distance: 150.8
click at [207, 44] on div "[PHONE_NUMBER] No results" at bounding box center [476, 29] width 539 height 29
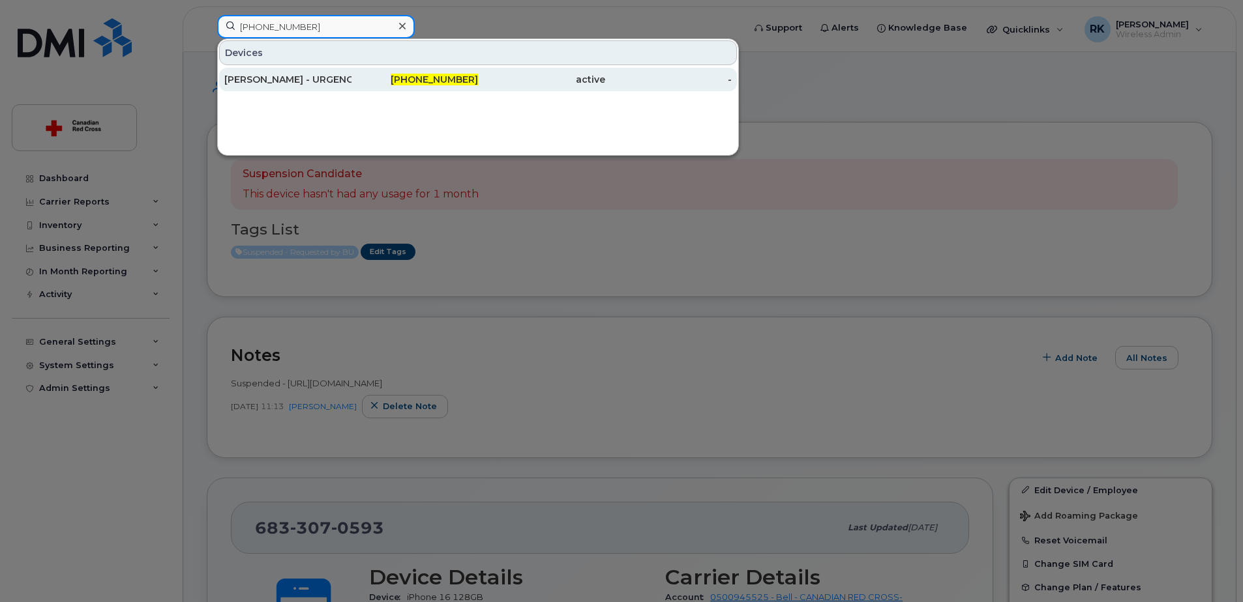
type input "[PHONE_NUMBER]"
click at [256, 85] on div "[PERSON_NAME] - URGENCE 3" at bounding box center [287, 79] width 127 height 13
